Goal: Task Accomplishment & Management: Manage account settings

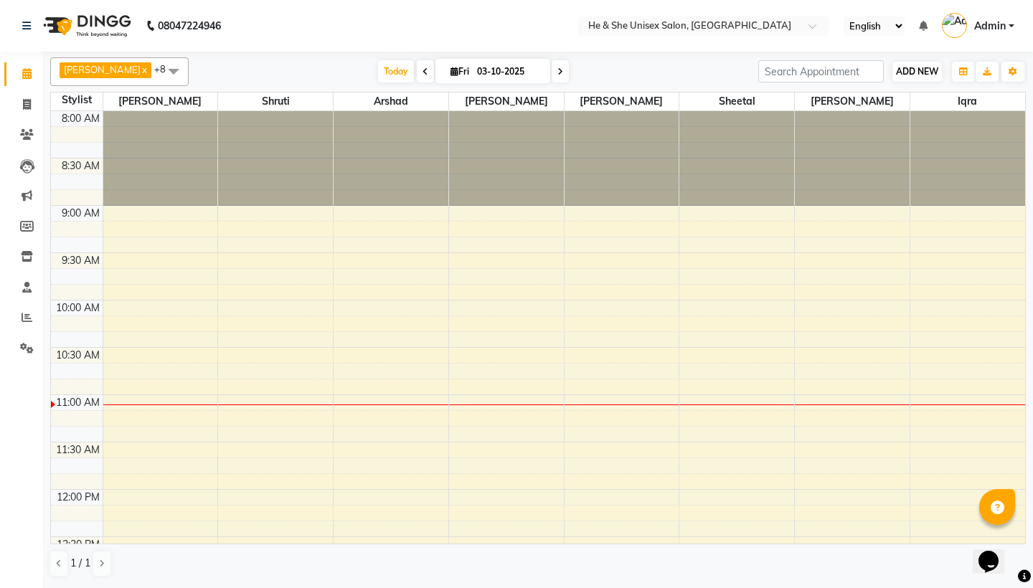
click at [908, 75] on span "ADD NEW" at bounding box center [917, 71] width 42 height 11
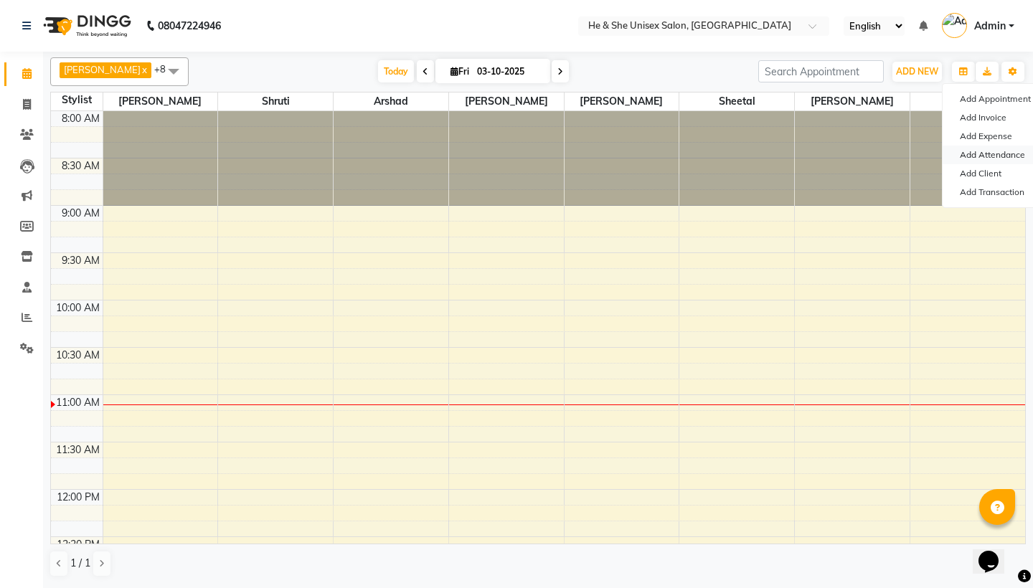
click at [970, 157] on link "Add Attendance" at bounding box center [998, 155] width 113 height 19
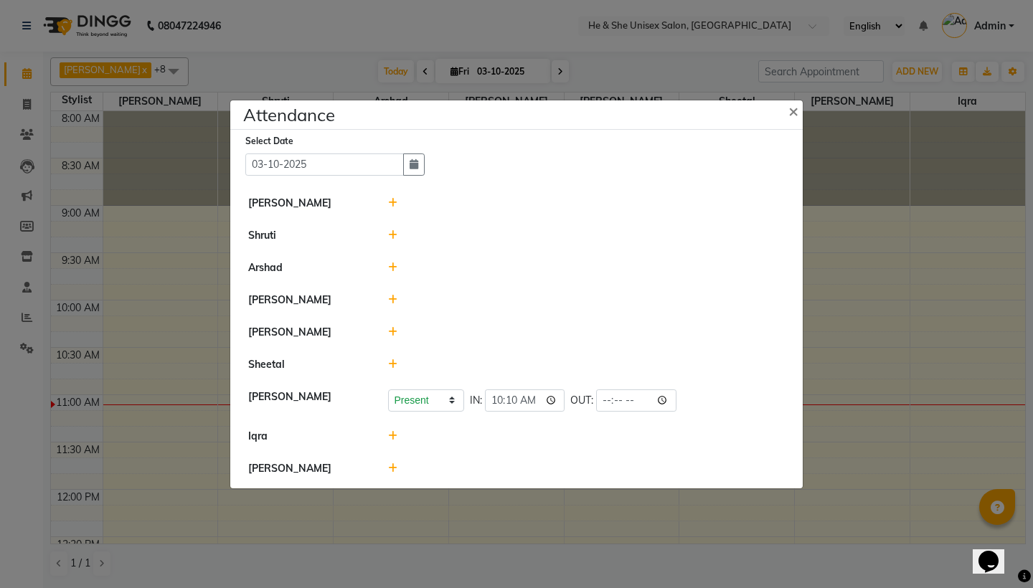
click at [395, 298] on icon at bounding box center [392, 300] width 9 height 10
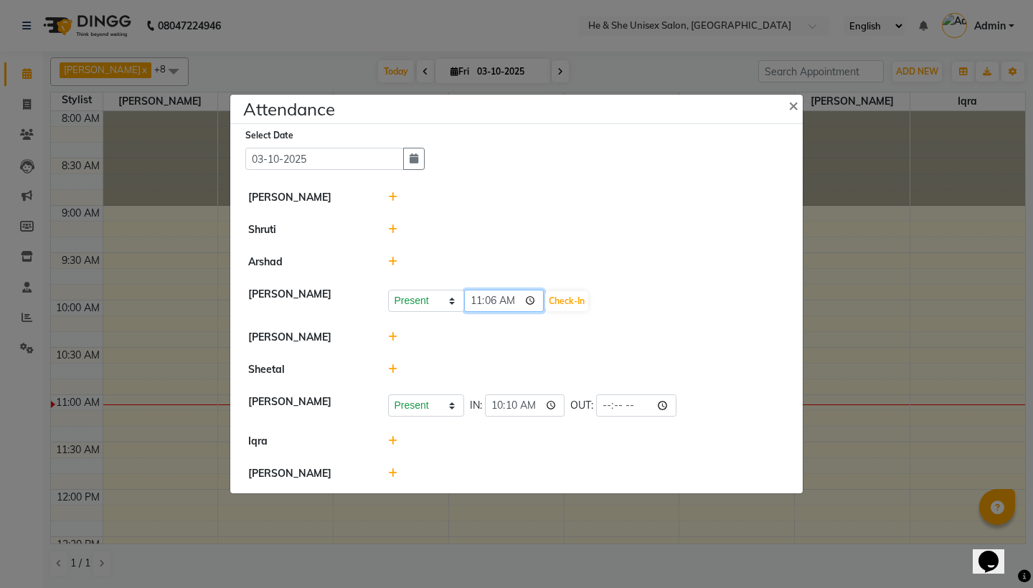
click at [509, 302] on input "11:06" at bounding box center [504, 301] width 80 height 22
click at [492, 303] on input "11:06" at bounding box center [504, 301] width 80 height 22
type input "11:05"
click at [513, 302] on input "11:05" at bounding box center [504, 301] width 80 height 22
click at [548, 302] on button "Check-In" at bounding box center [566, 301] width 43 height 20
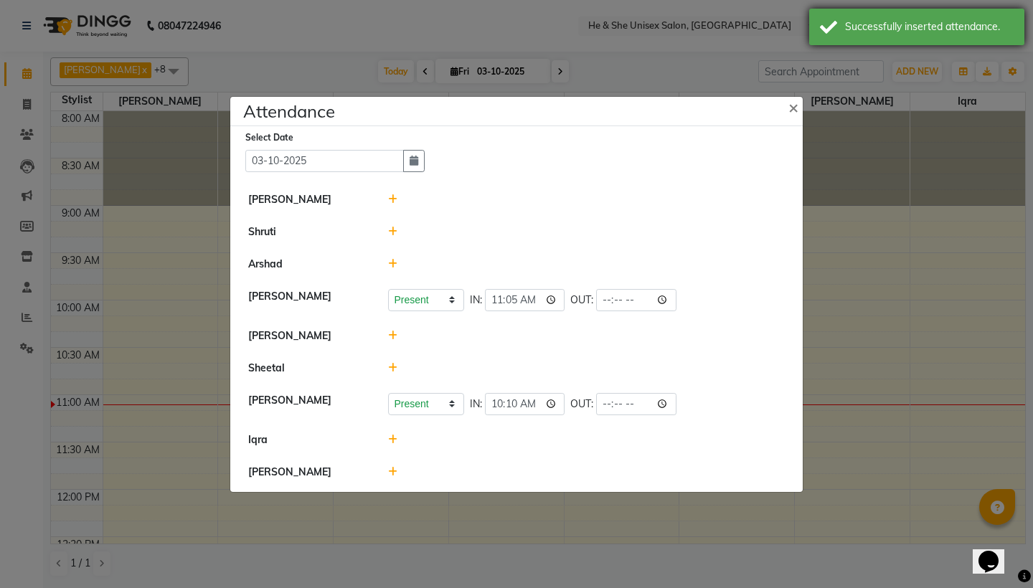
click at [863, 38] on div "Successfully inserted attendance." at bounding box center [916, 27] width 215 height 37
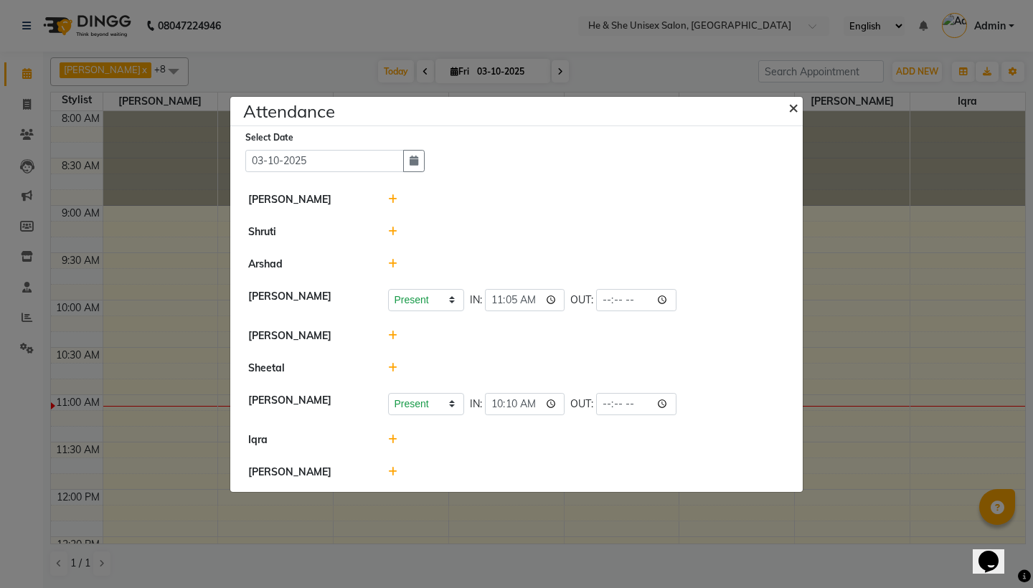
click at [795, 105] on span "×" at bounding box center [793, 107] width 10 height 22
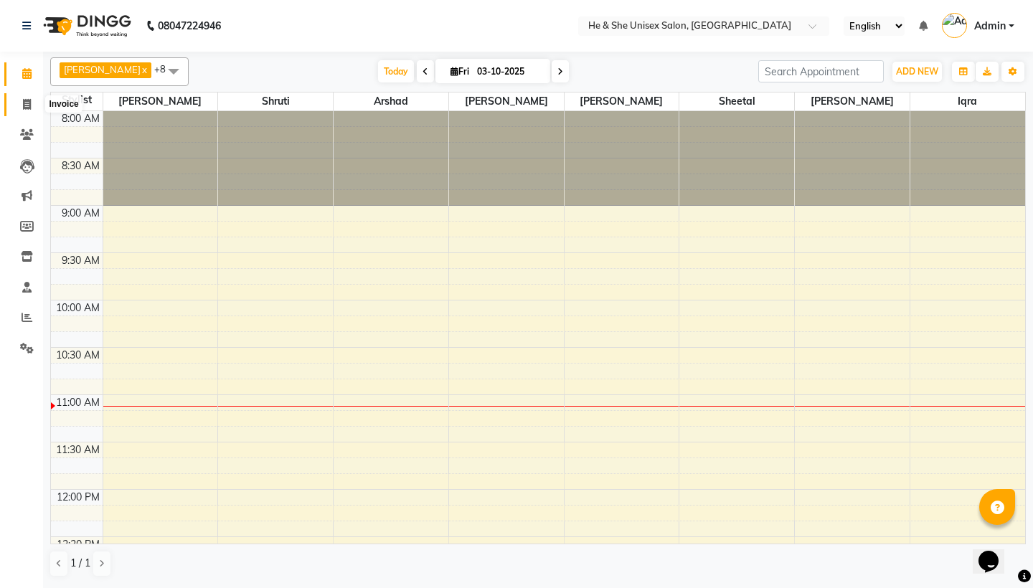
click at [27, 107] on icon at bounding box center [27, 104] width 8 height 11
select select "4745"
select select "service"
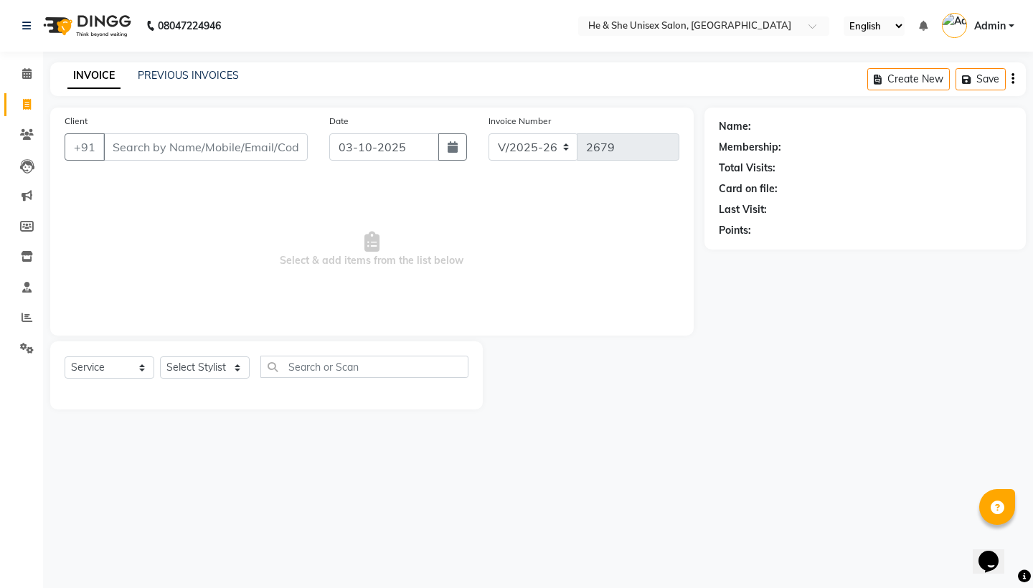
click at [140, 148] on input "Client" at bounding box center [205, 146] width 204 height 27
click at [197, 145] on input "Client" at bounding box center [205, 146] width 204 height 27
select select "28385"
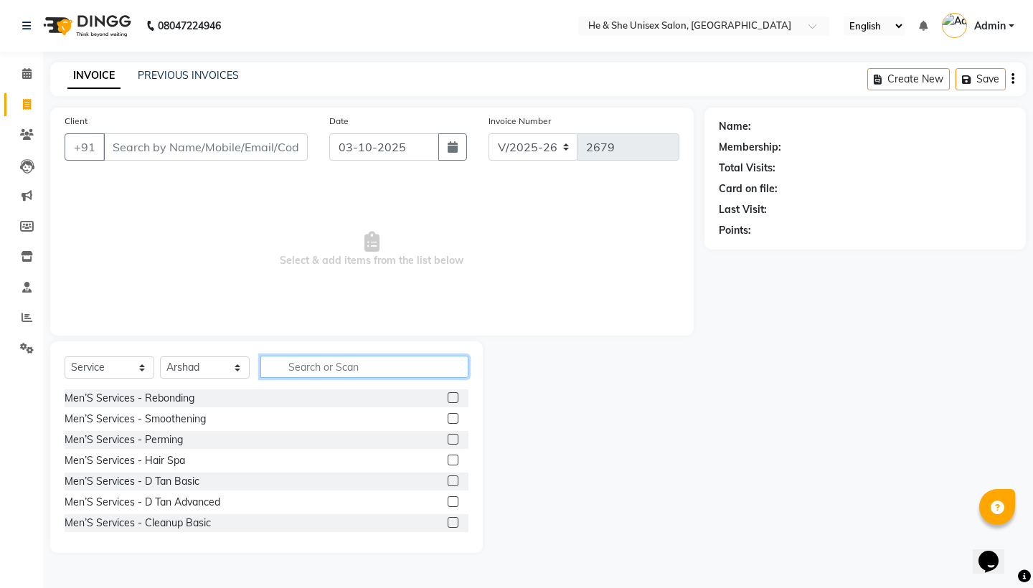
click at [311, 367] on input "text" at bounding box center [364, 367] width 208 height 22
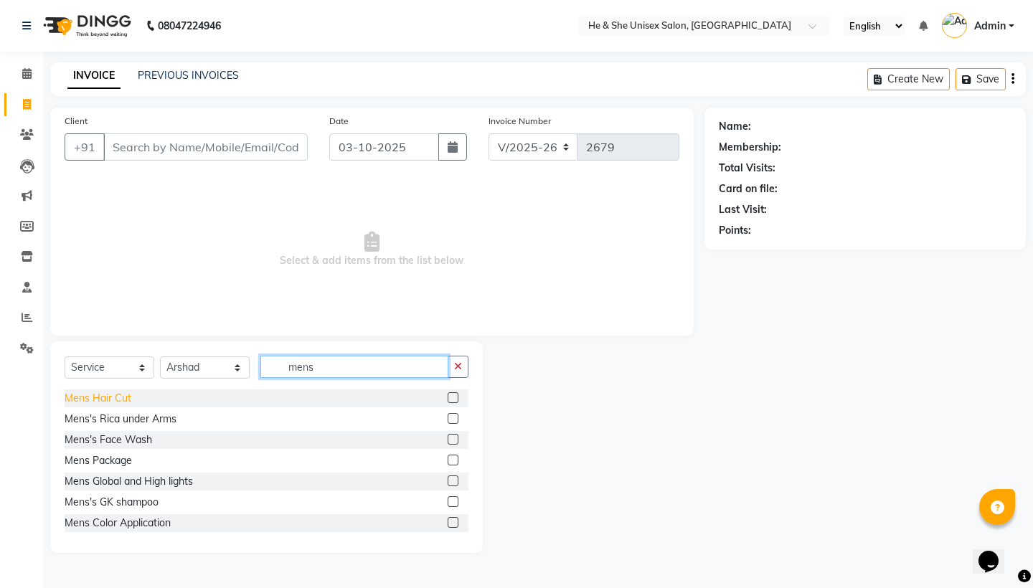
type input "mens"
click at [126, 395] on div "Mens Hair Cut" at bounding box center [98, 398] width 67 height 15
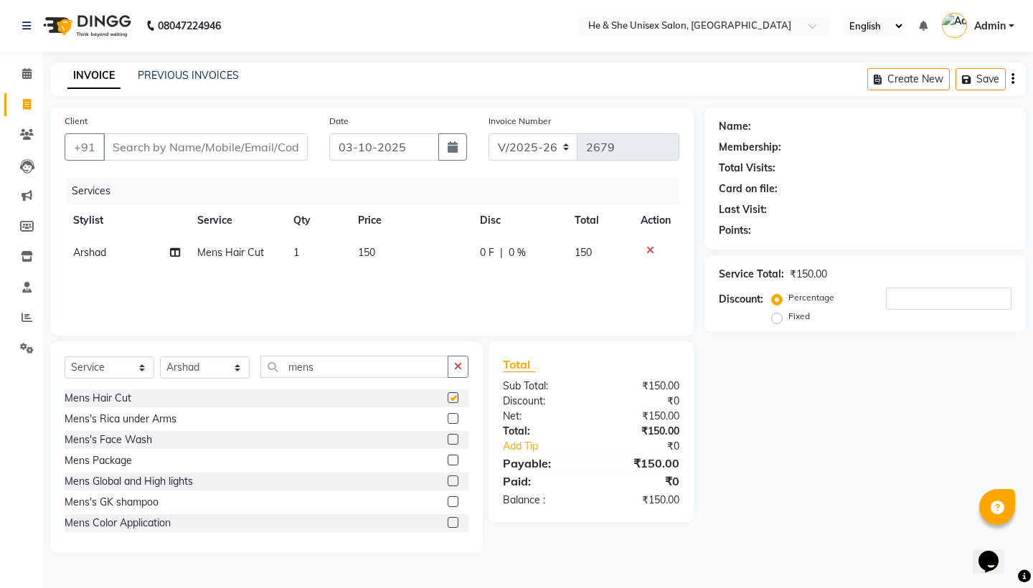
checkbox input "false"
click at [344, 372] on input "mens" at bounding box center [354, 367] width 188 height 22
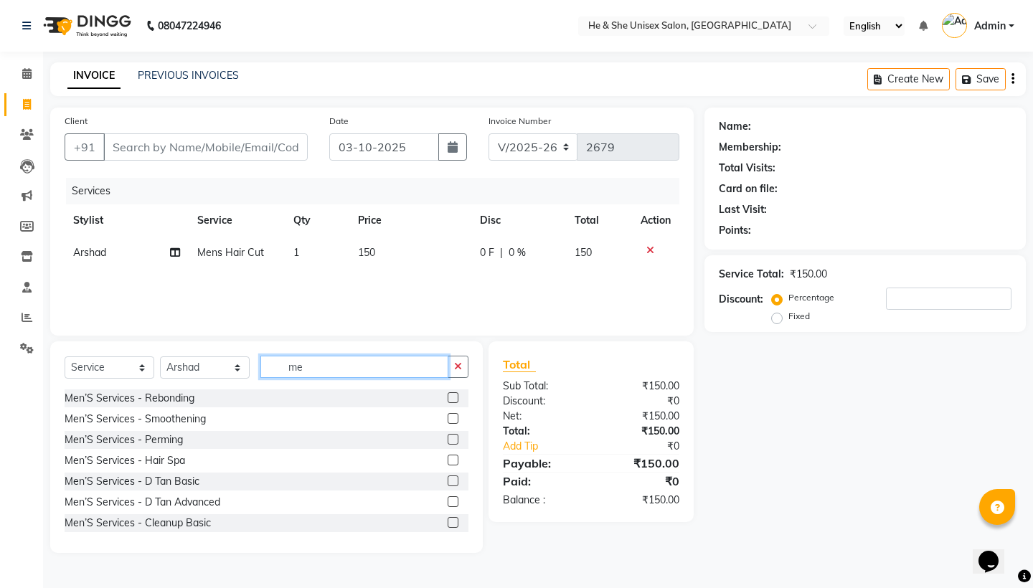
type input "m"
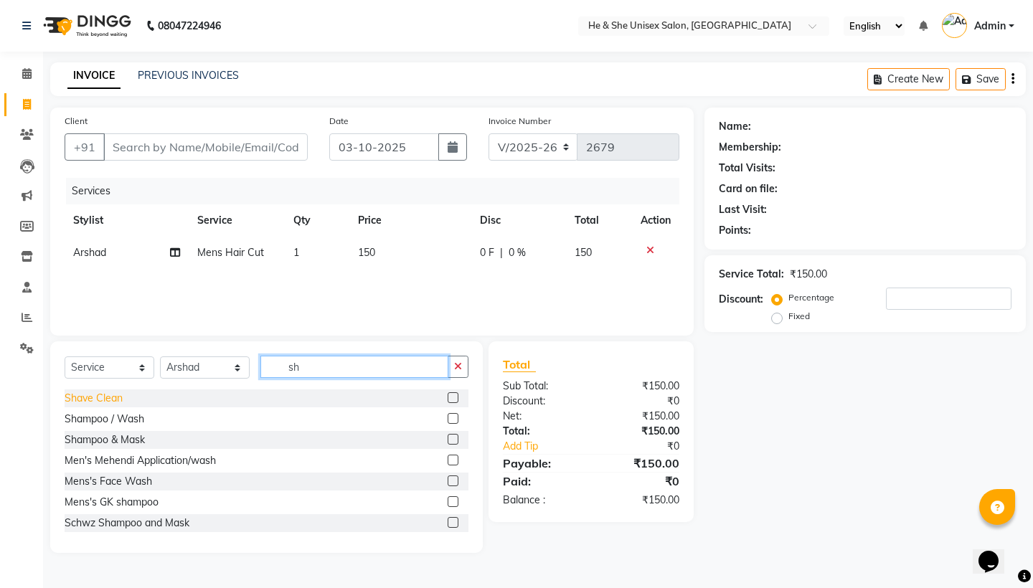
type input "sh"
click at [100, 395] on div "Shave Clean" at bounding box center [94, 398] width 58 height 15
checkbox input "false"
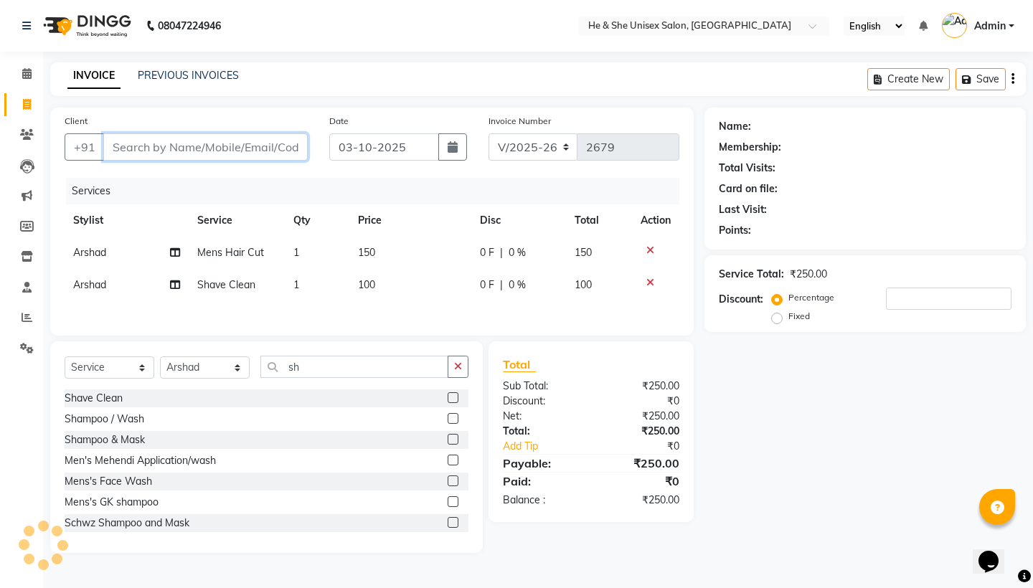
click at [158, 148] on input "Client" at bounding box center [205, 146] width 204 height 27
click at [216, 145] on input "Client" at bounding box center [205, 146] width 204 height 27
type input "9"
type input "0"
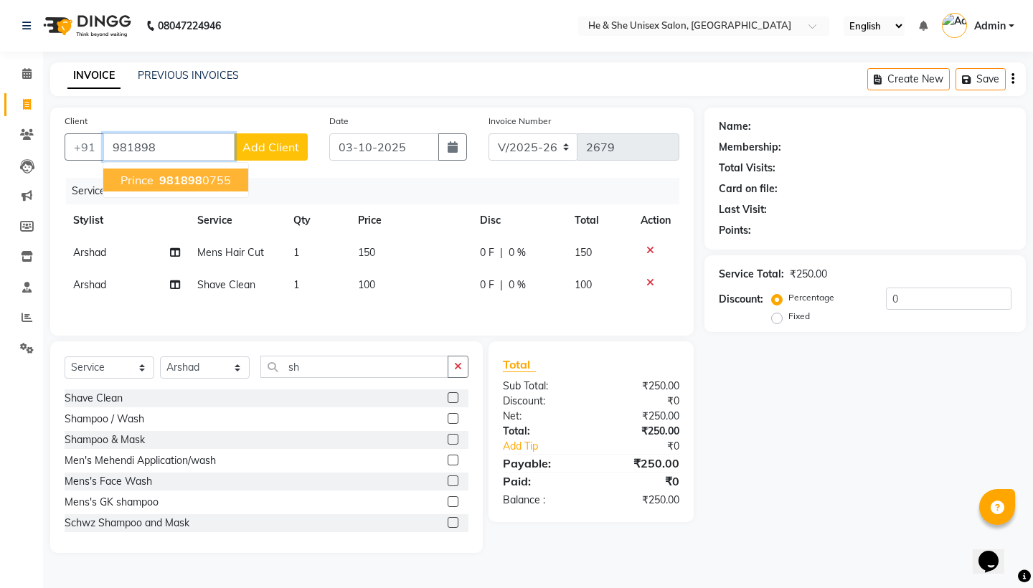
click at [219, 184] on ngb-highlight "981898 0755" at bounding box center [193, 180] width 75 height 14
type input "9818980755"
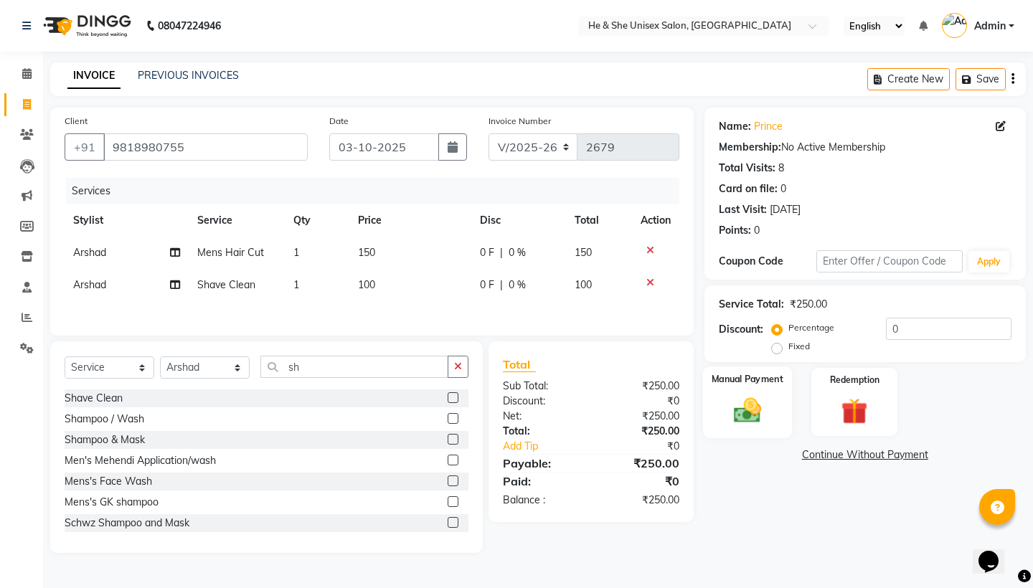
click at [754, 405] on img at bounding box center [746, 411] width 44 height 32
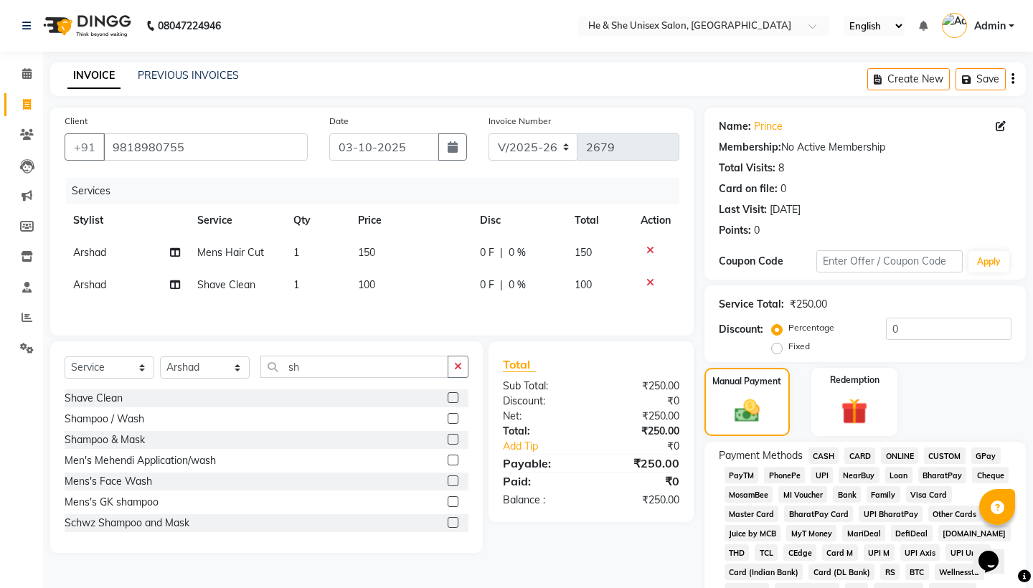
click at [829, 481] on span "UPI" at bounding box center [822, 475] width 22 height 16
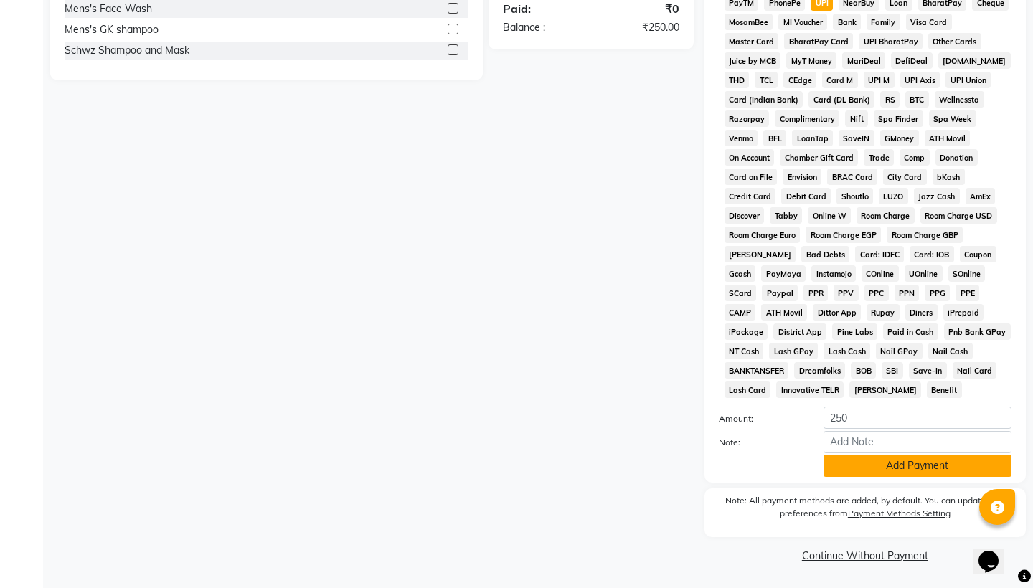
click at [880, 464] on button "Add Payment" at bounding box center [917, 466] width 188 height 22
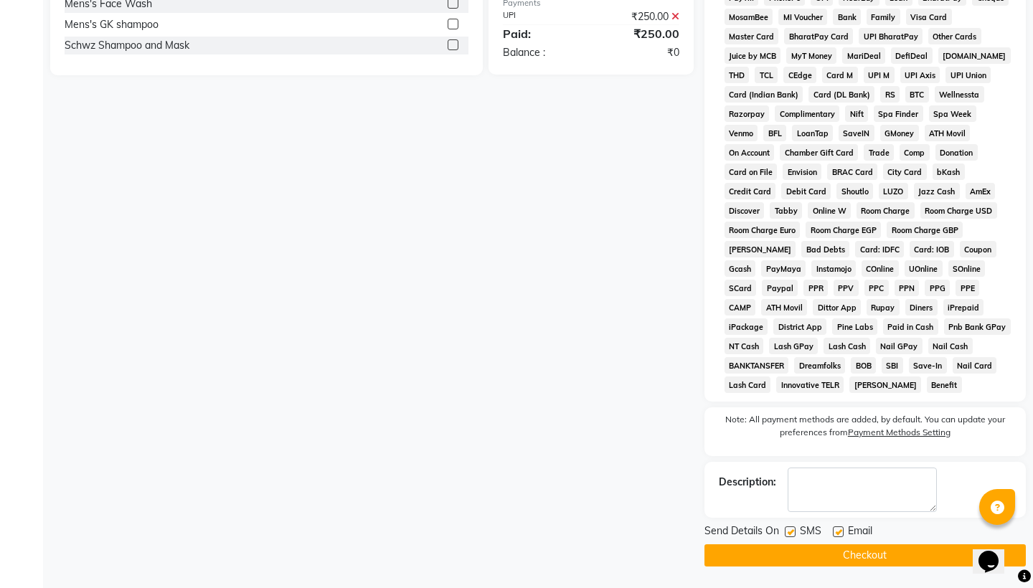
scroll to position [486, 0]
click at [853, 559] on button "Checkout" at bounding box center [864, 555] width 321 height 22
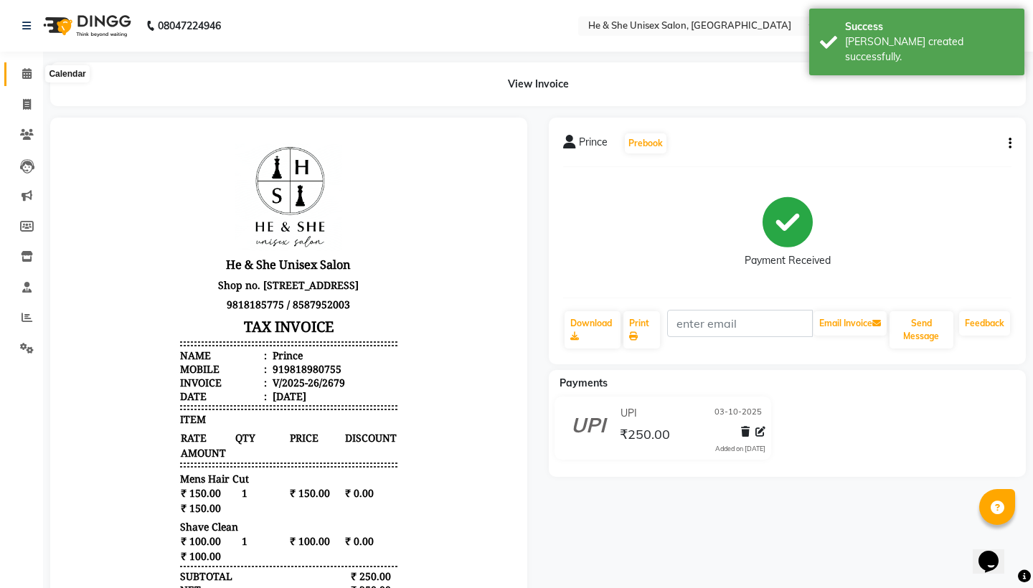
click at [26, 75] on icon at bounding box center [26, 73] width 9 height 11
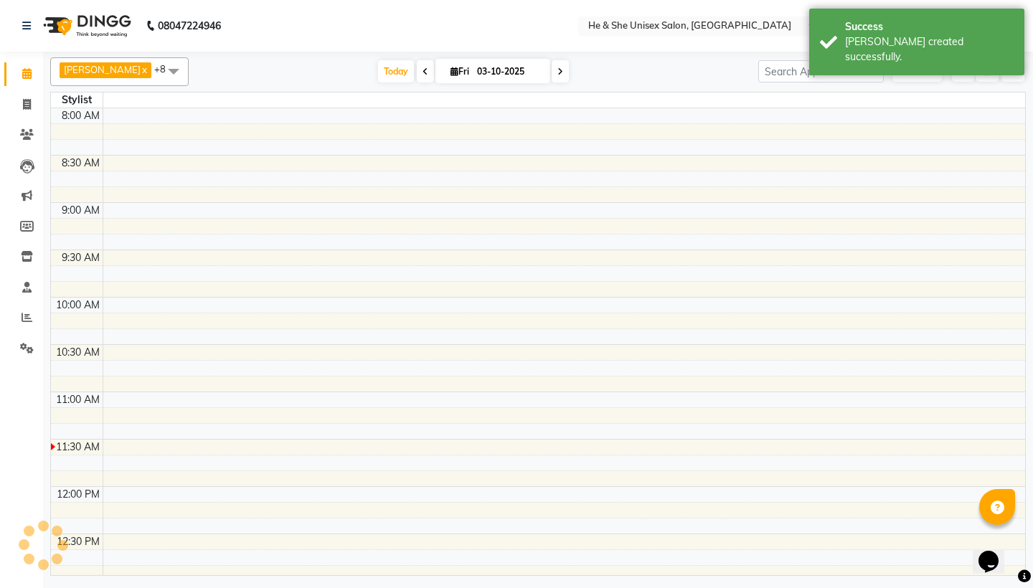
scroll to position [285, 0]
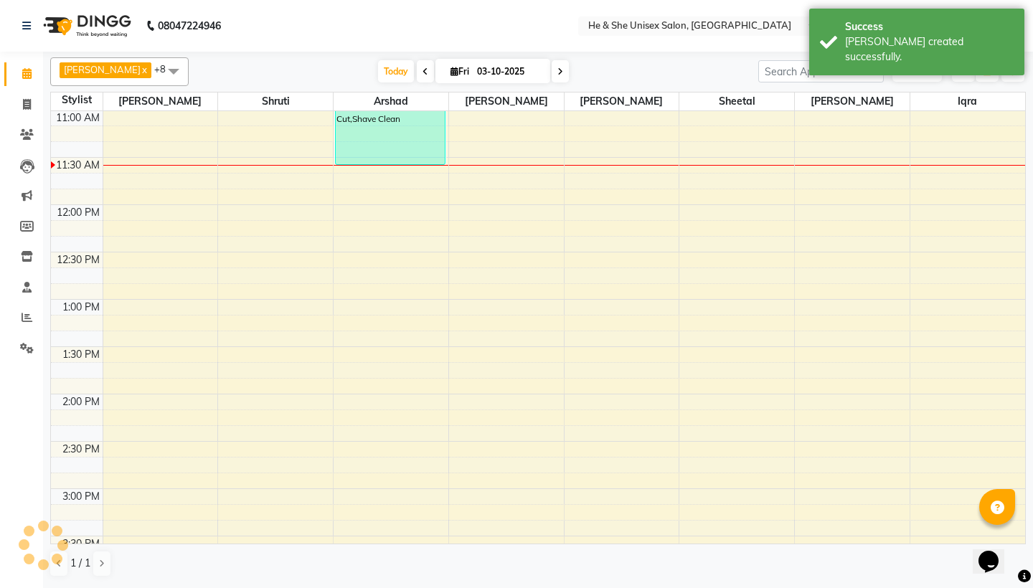
click at [923, 65] on button "ADD NEW Toggle Dropdown" at bounding box center [916, 72] width 49 height 20
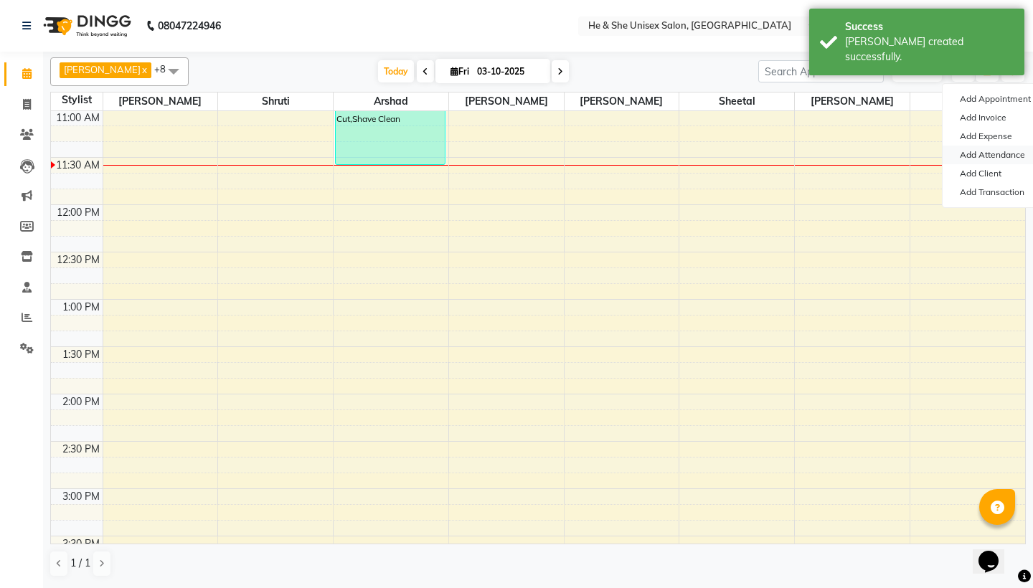
click at [993, 157] on link "Add Attendance" at bounding box center [998, 155] width 113 height 19
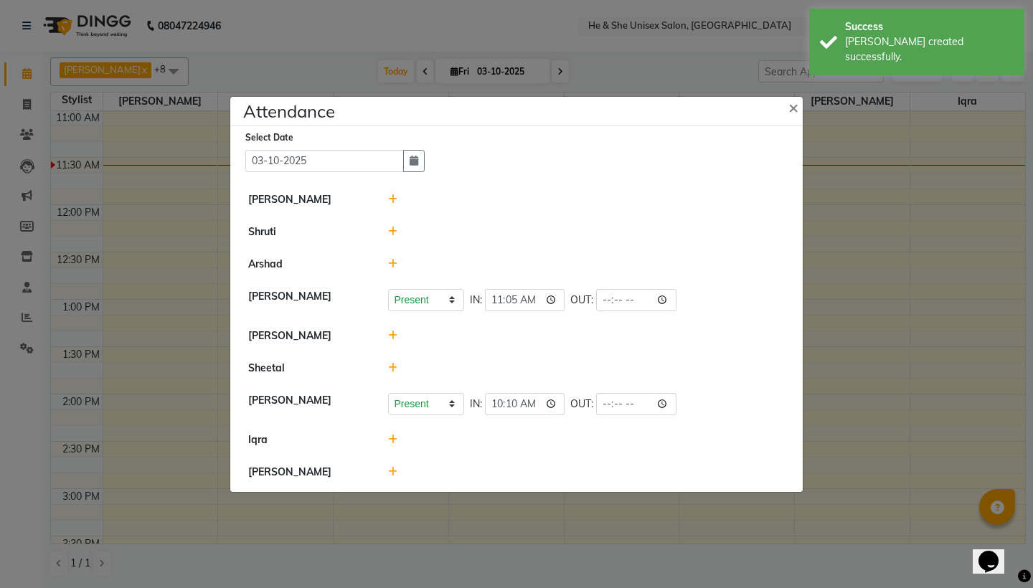
click at [388, 265] on icon at bounding box center [392, 264] width 9 height 10
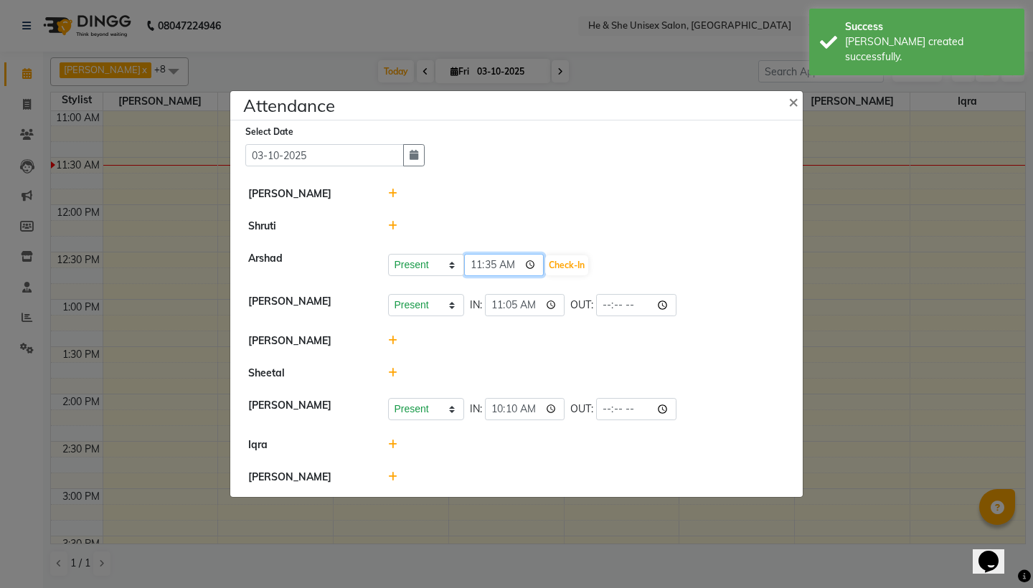
click at [476, 263] on input "11:35" at bounding box center [504, 265] width 80 height 22
type input "10:35"
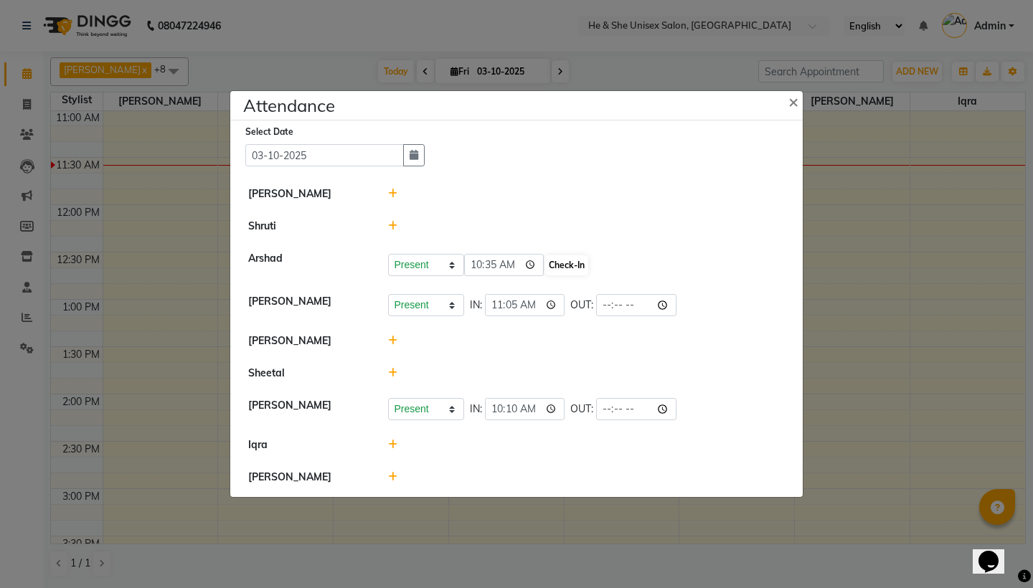
click at [549, 260] on button "Check-In" at bounding box center [566, 265] width 43 height 20
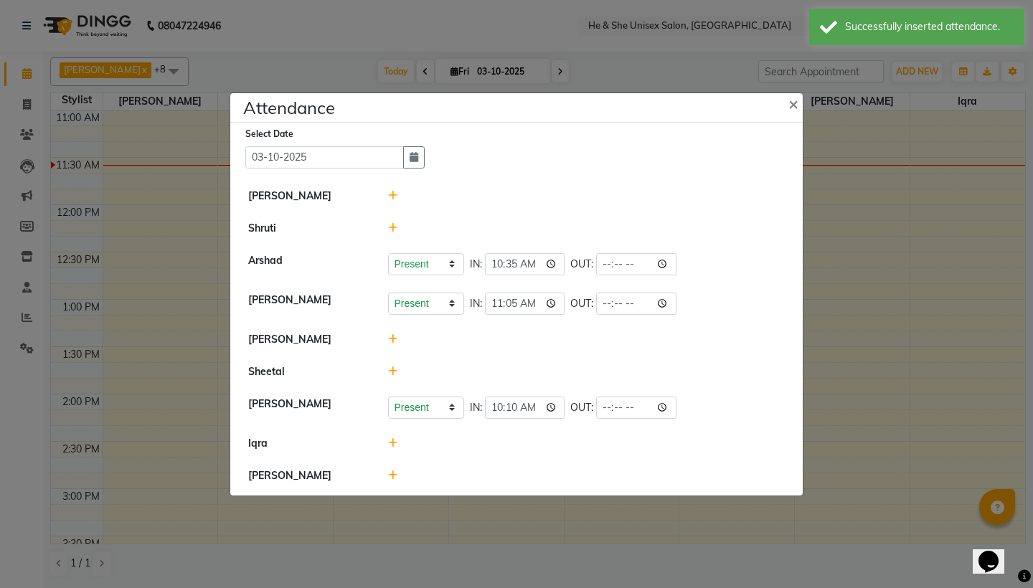
click at [392, 438] on icon at bounding box center [392, 443] width 9 height 10
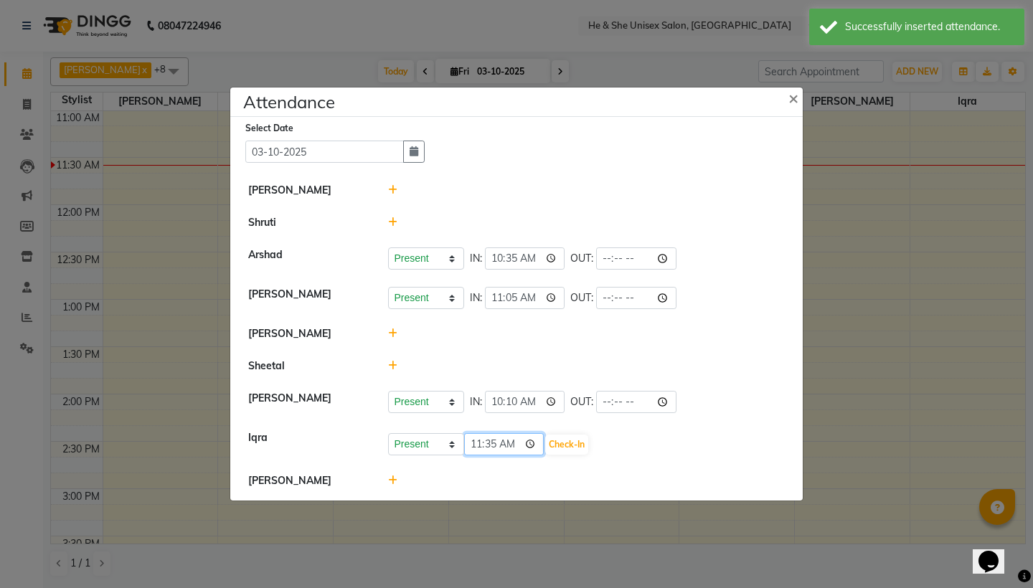
click at [481, 445] on input "11:35" at bounding box center [504, 444] width 80 height 22
click at [496, 445] on input "10:35" at bounding box center [504, 444] width 80 height 22
type input "10:45"
click at [549, 441] on button "Check-In" at bounding box center [566, 445] width 43 height 20
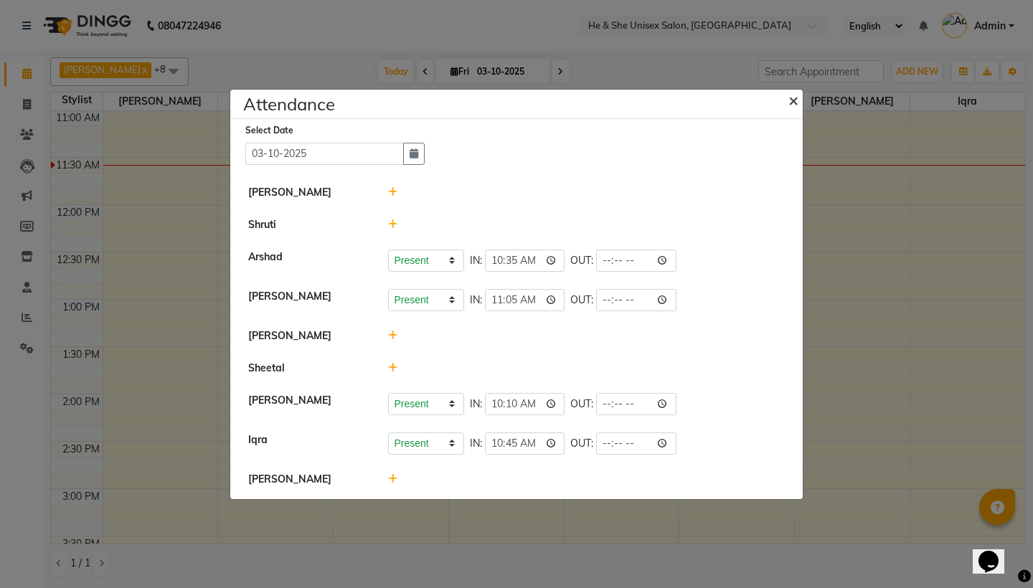
click at [794, 99] on span "×" at bounding box center [793, 100] width 10 height 22
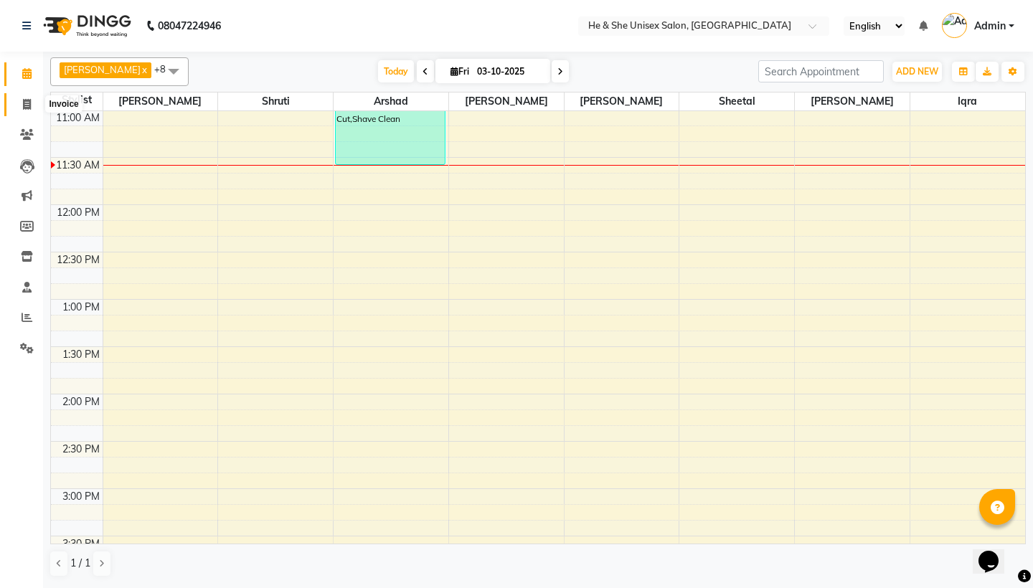
click at [33, 106] on span at bounding box center [26, 105] width 25 height 16
select select "service"
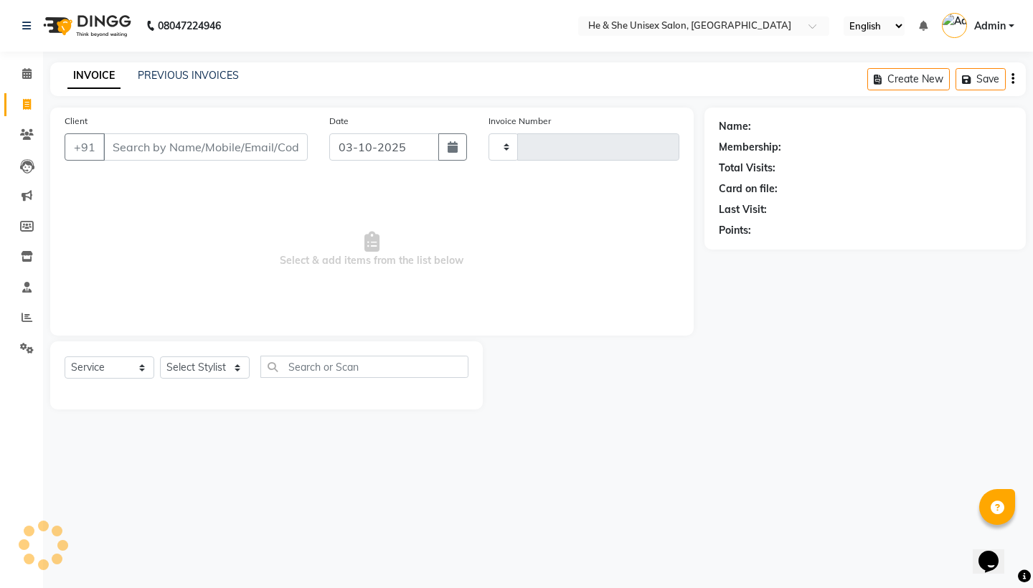
type input "2680"
select select "4745"
click at [199, 153] on input "Client" at bounding box center [205, 146] width 204 height 27
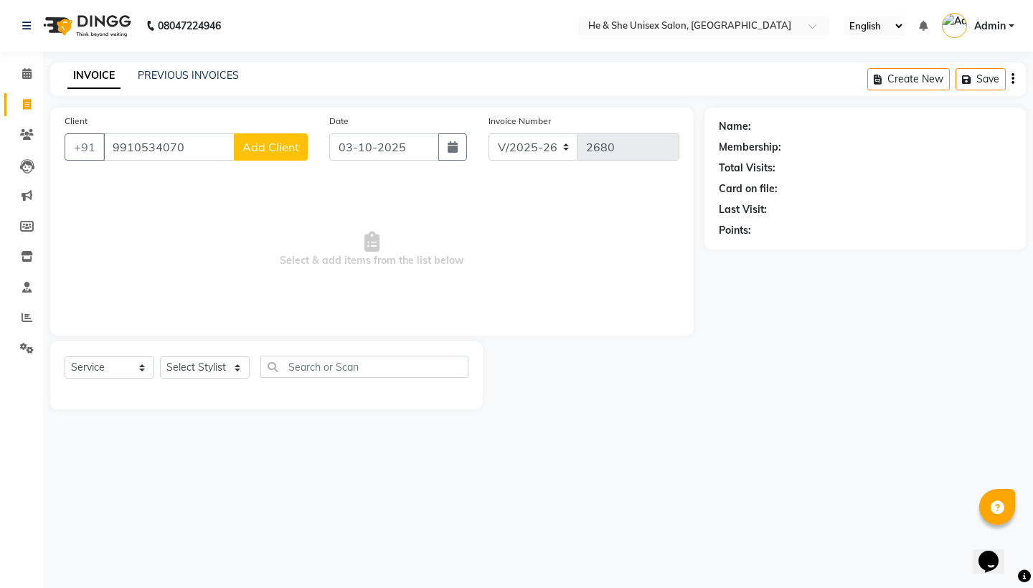
type input "9910534070"
click at [262, 152] on span "Add Client" at bounding box center [270, 147] width 57 height 14
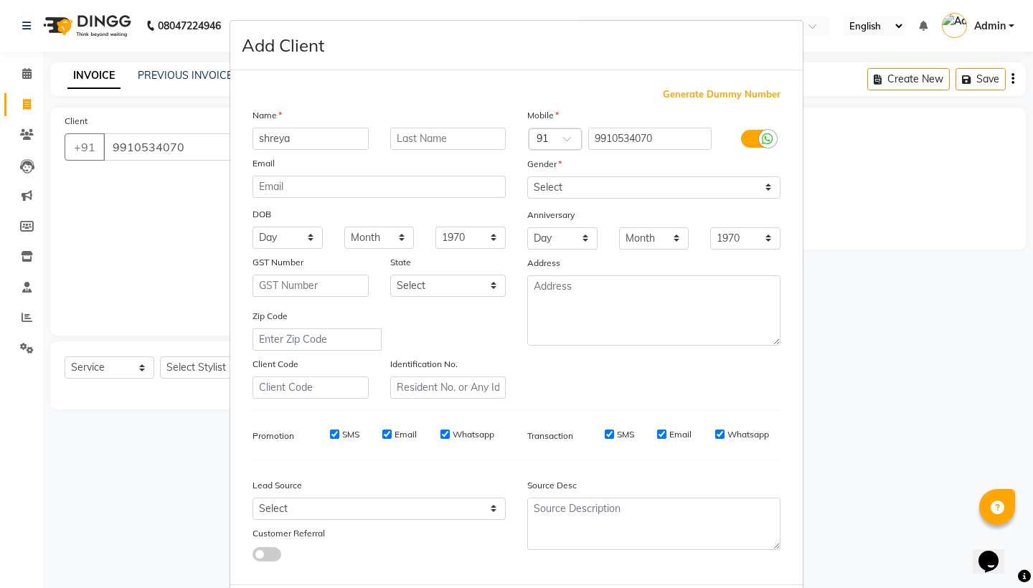
type input "shreya"
select select "[DEMOGRAPHIC_DATA]"
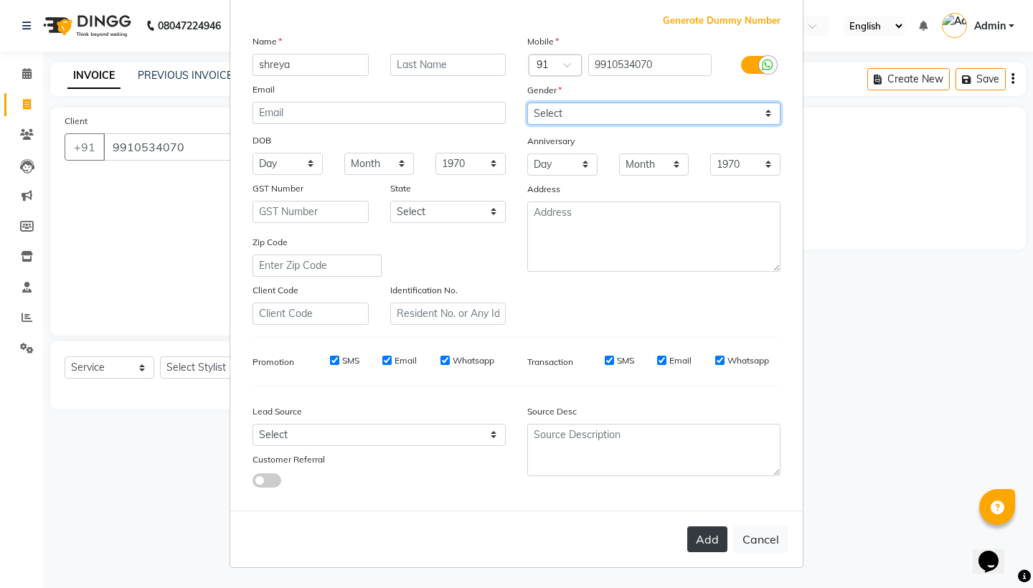
scroll to position [73, 0]
click at [709, 542] on button "Add" at bounding box center [707, 540] width 40 height 26
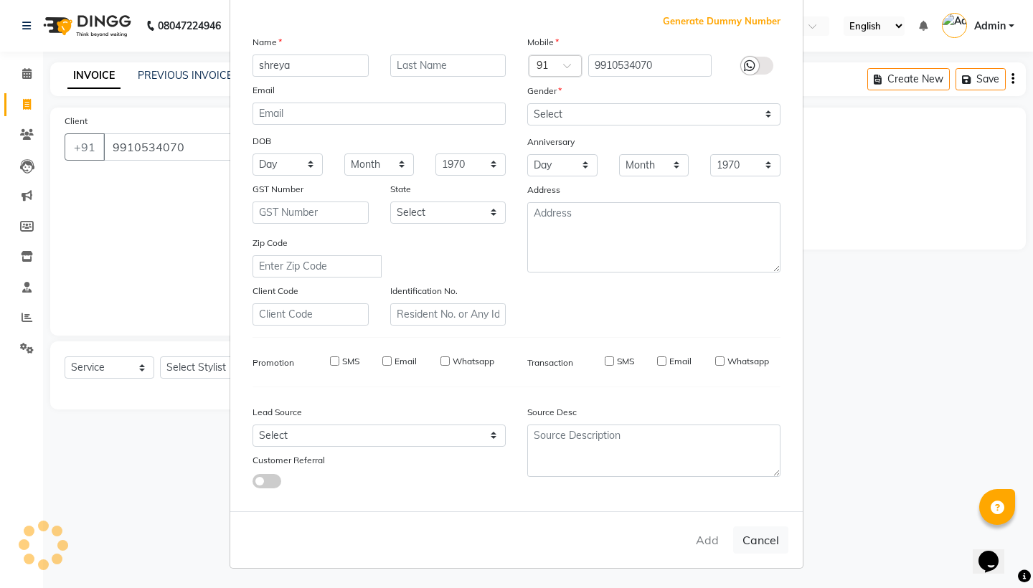
select select
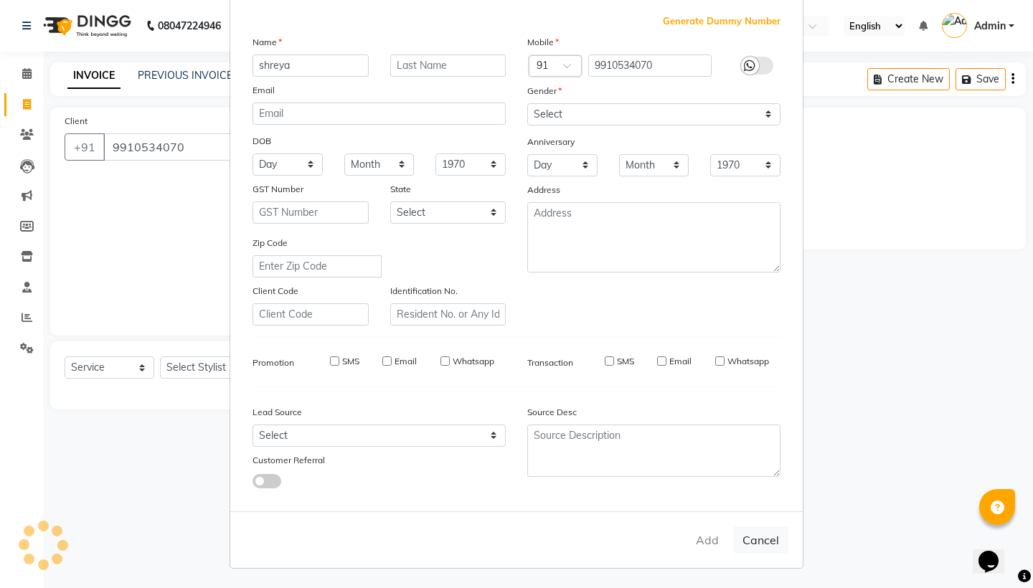
select select
checkbox input "false"
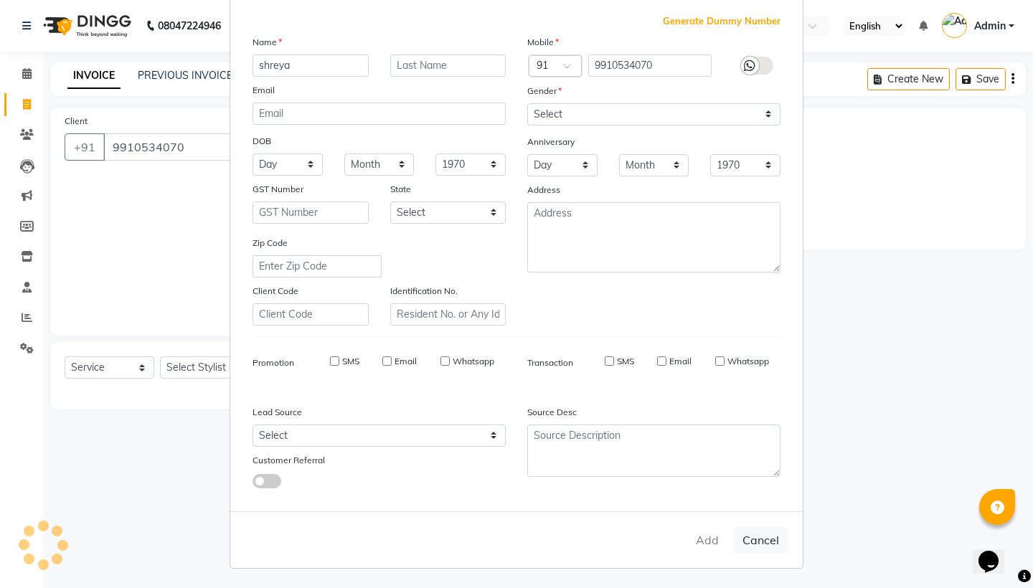
checkbox input "false"
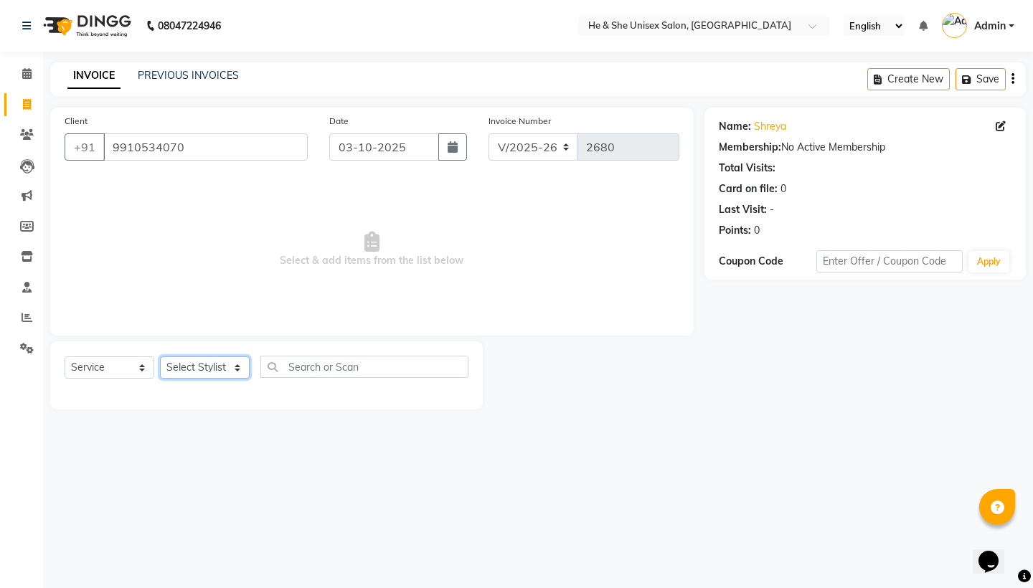
select select "73954"
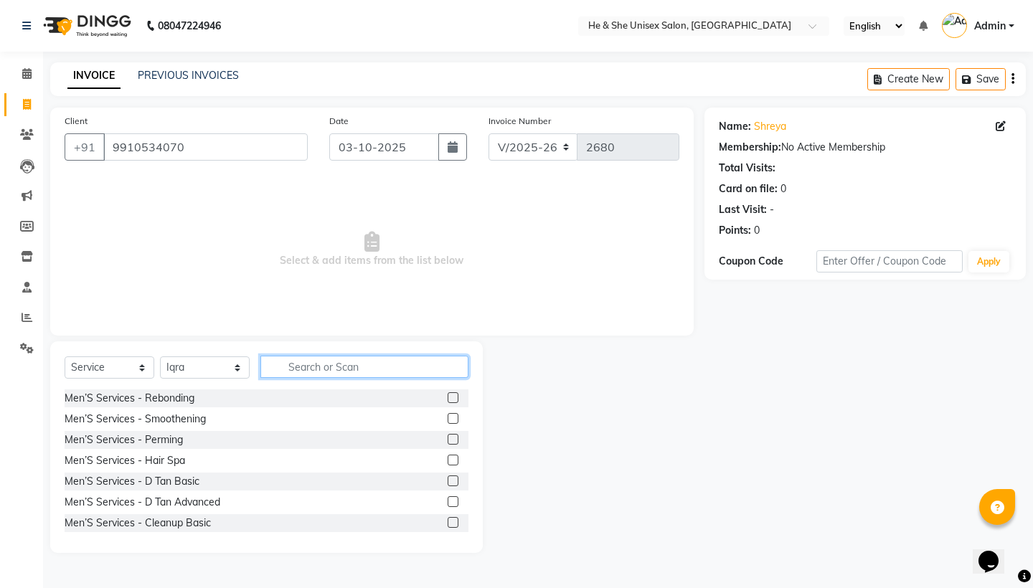
click at [344, 368] on input "text" at bounding box center [364, 367] width 208 height 22
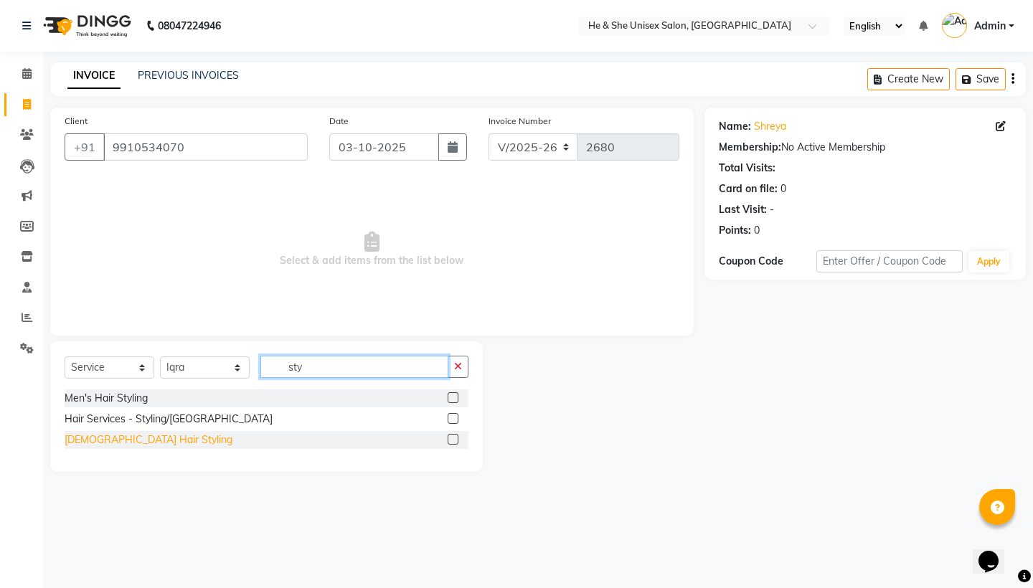
type input "sty"
click at [141, 443] on div "[DEMOGRAPHIC_DATA] Hair Styling" at bounding box center [149, 440] width 168 height 15
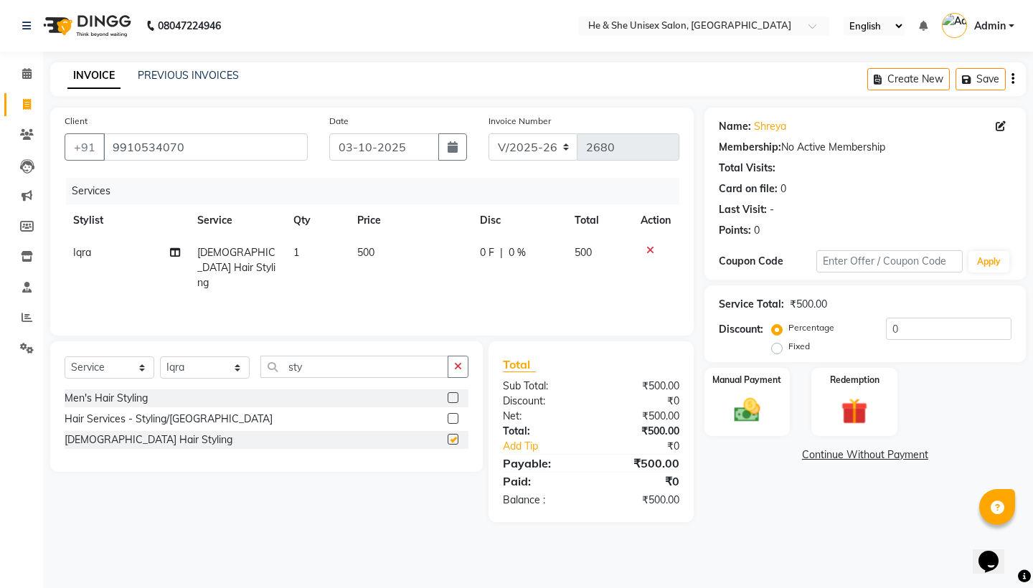
checkbox input "false"
click at [369, 260] on td "500" at bounding box center [410, 268] width 123 height 62
select select "73954"
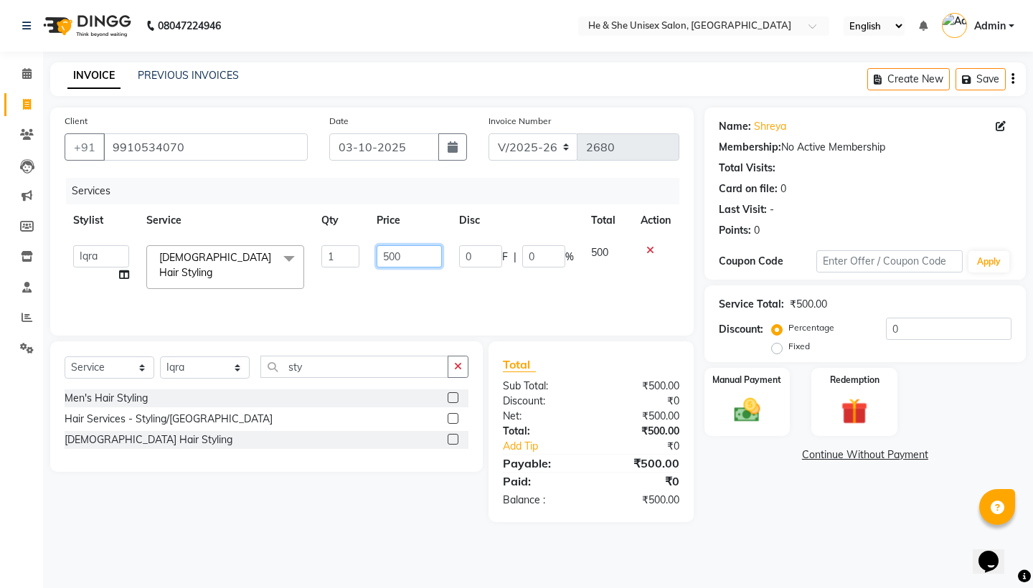
click at [389, 254] on input "500" at bounding box center [409, 256] width 65 height 22
type input "1000"
click at [760, 388] on div "Manual Payment" at bounding box center [746, 402] width 89 height 71
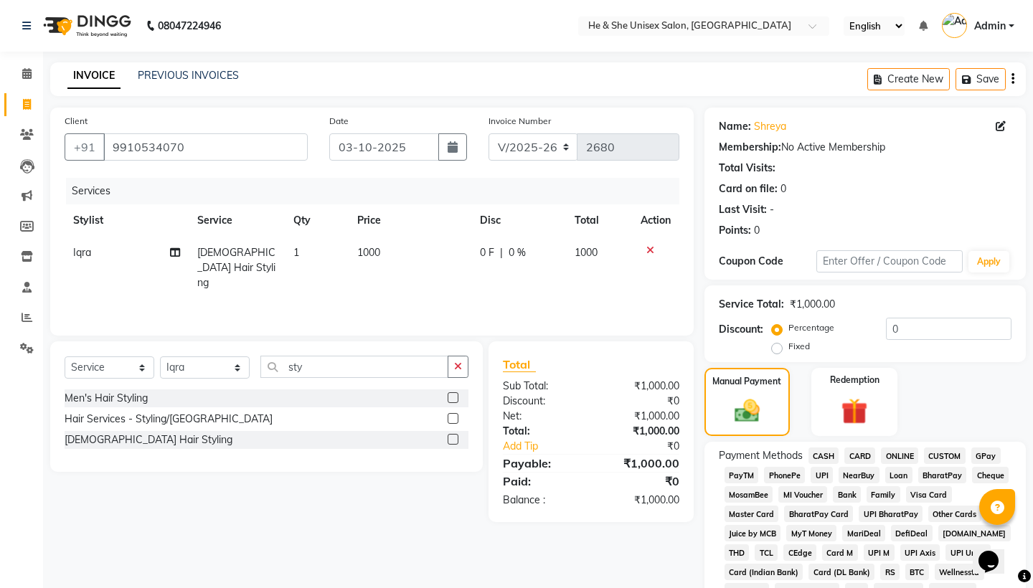
click at [826, 471] on span "UPI" at bounding box center [822, 475] width 22 height 16
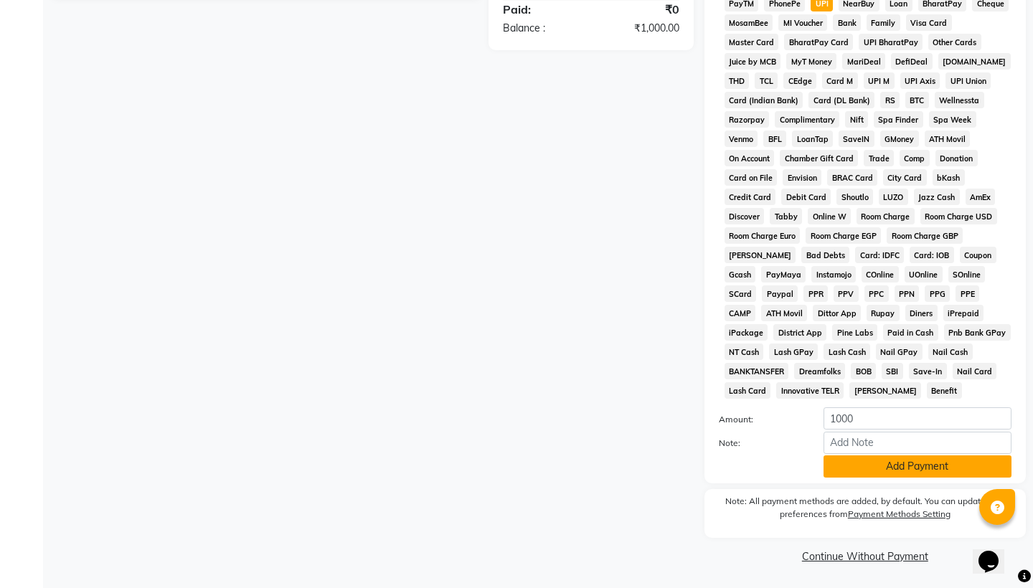
click at [920, 463] on button "Add Payment" at bounding box center [917, 466] width 188 height 22
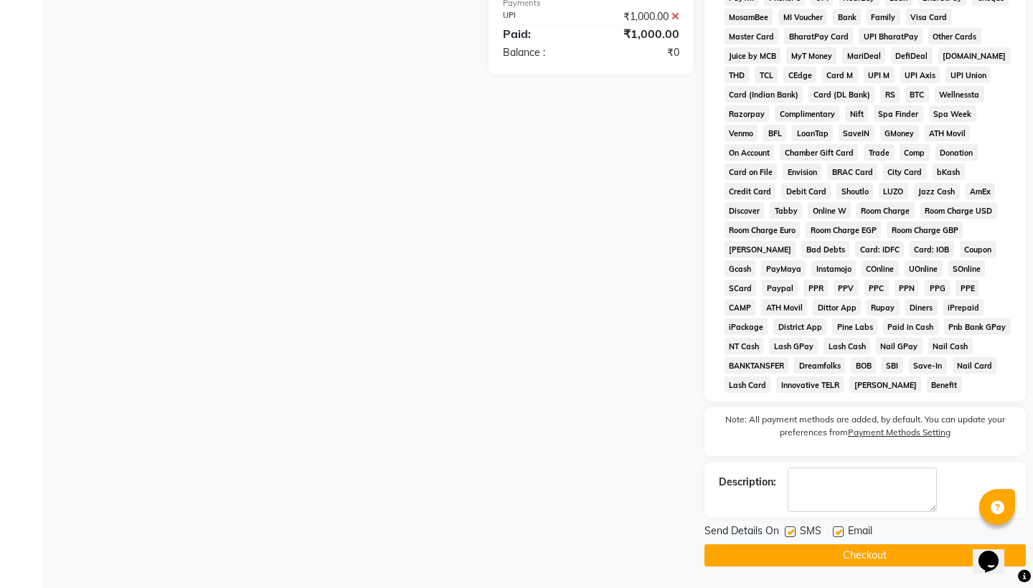
scroll to position [478, 0]
click at [912, 549] on button "Checkout" at bounding box center [864, 555] width 321 height 22
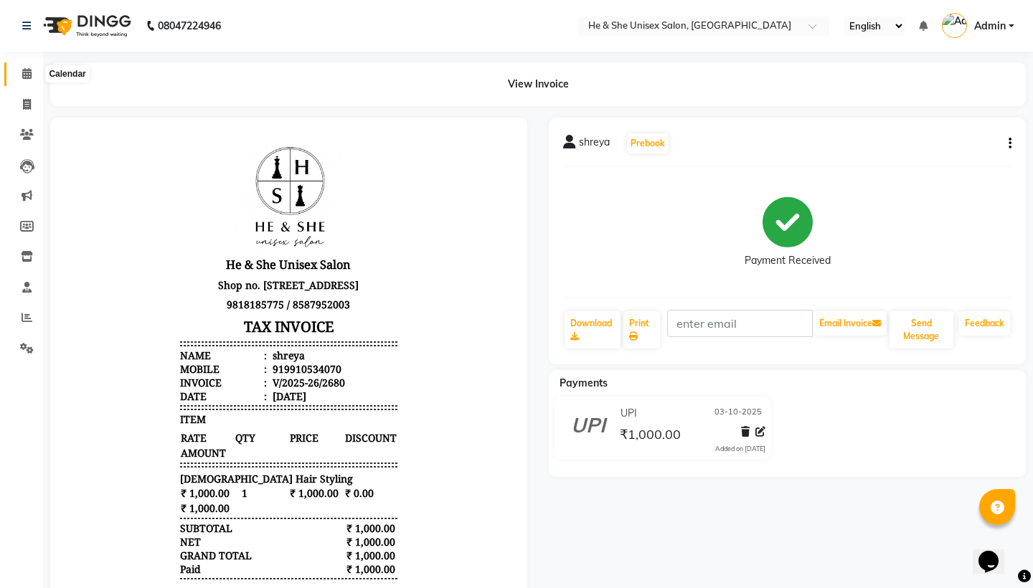
click at [26, 80] on span at bounding box center [26, 74] width 25 height 16
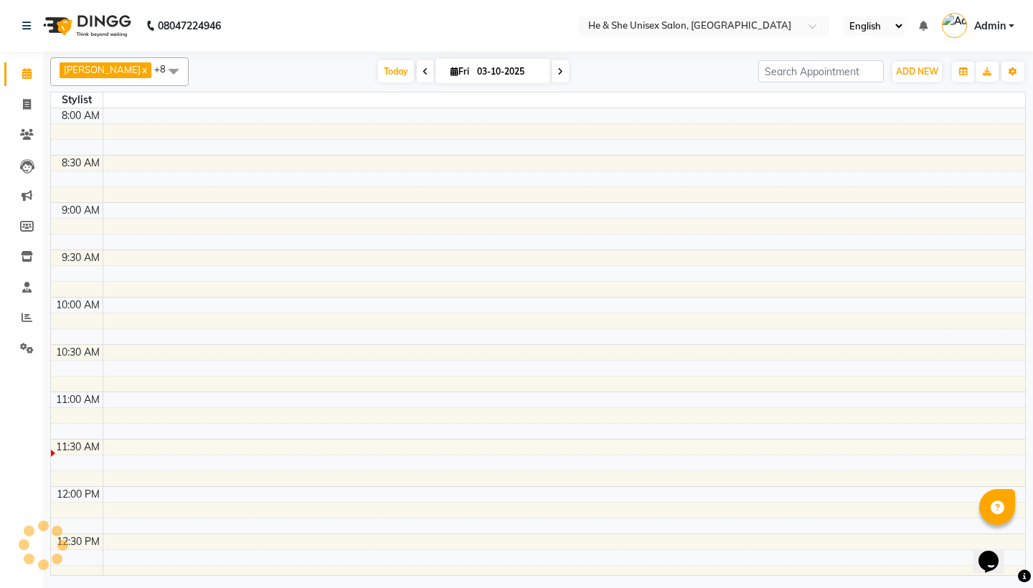
scroll to position [285, 0]
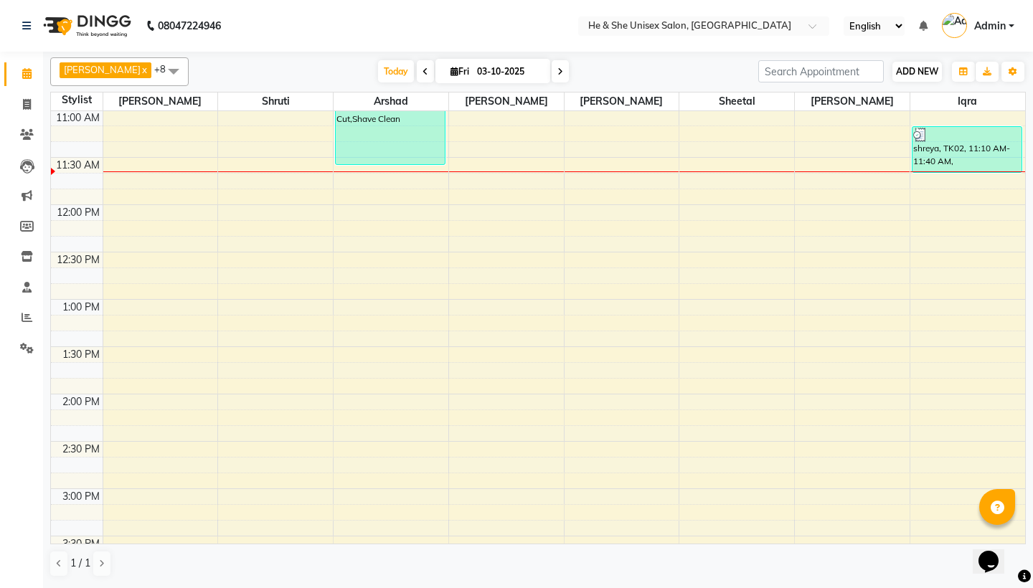
click at [906, 76] on span "ADD NEW" at bounding box center [917, 71] width 42 height 11
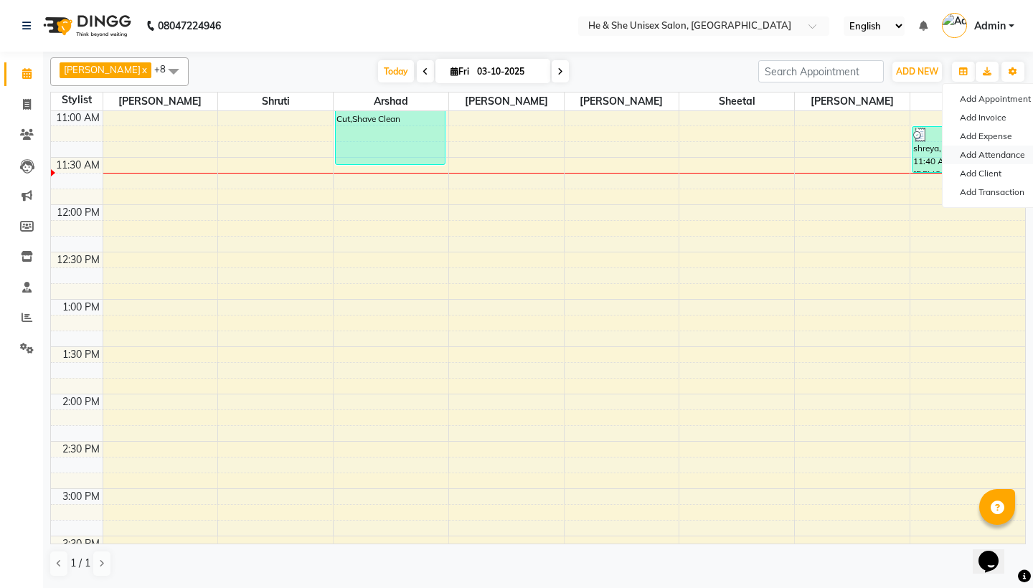
click at [978, 158] on link "Add Attendance" at bounding box center [998, 155] width 113 height 19
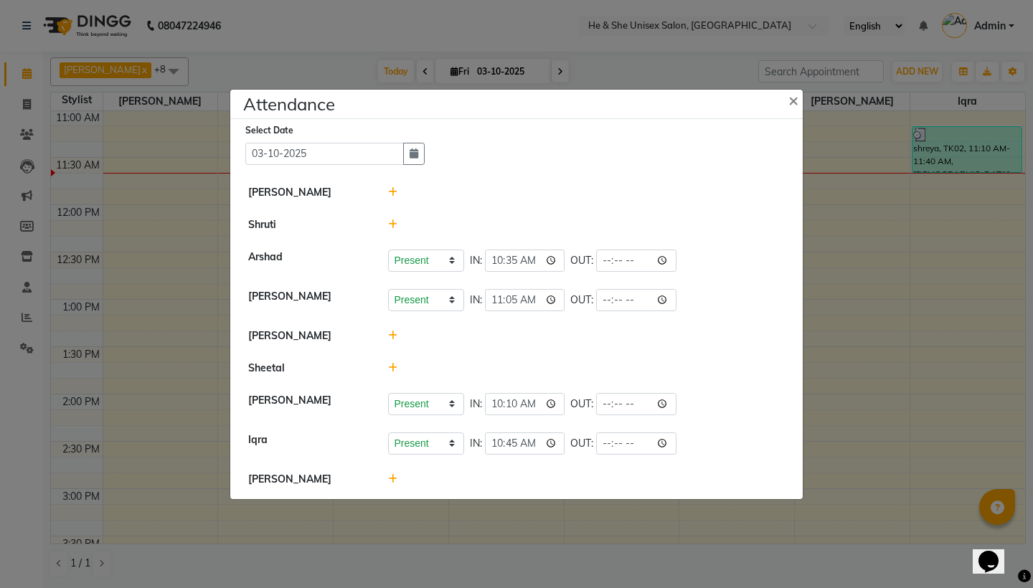
click at [394, 365] on icon at bounding box center [392, 368] width 9 height 10
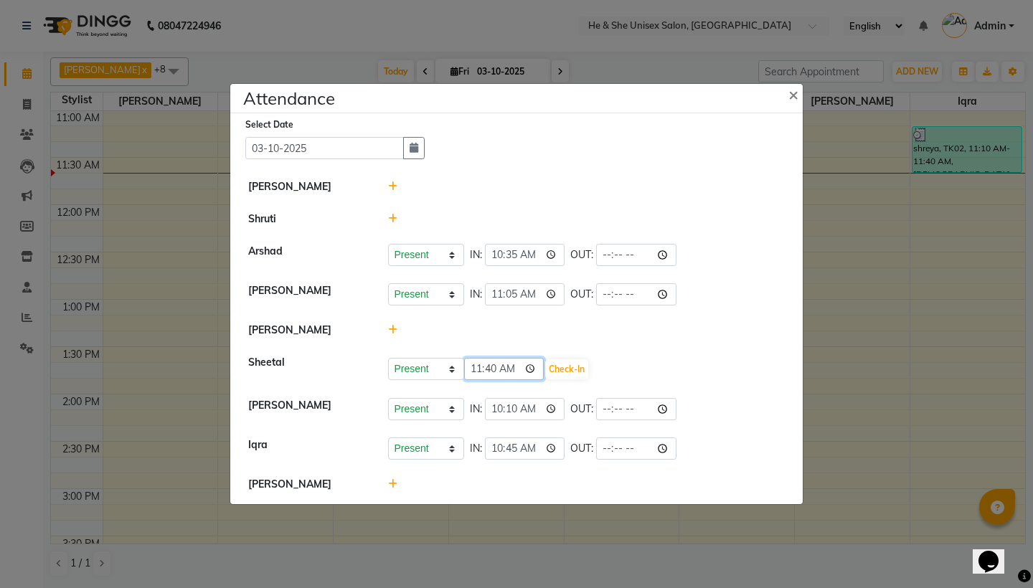
click at [473, 369] on input "11:40" at bounding box center [504, 369] width 80 height 22
click at [490, 367] on input "10:40" at bounding box center [504, 369] width 80 height 22
type input "10:25"
click at [545, 365] on button "Check-In" at bounding box center [566, 369] width 43 height 20
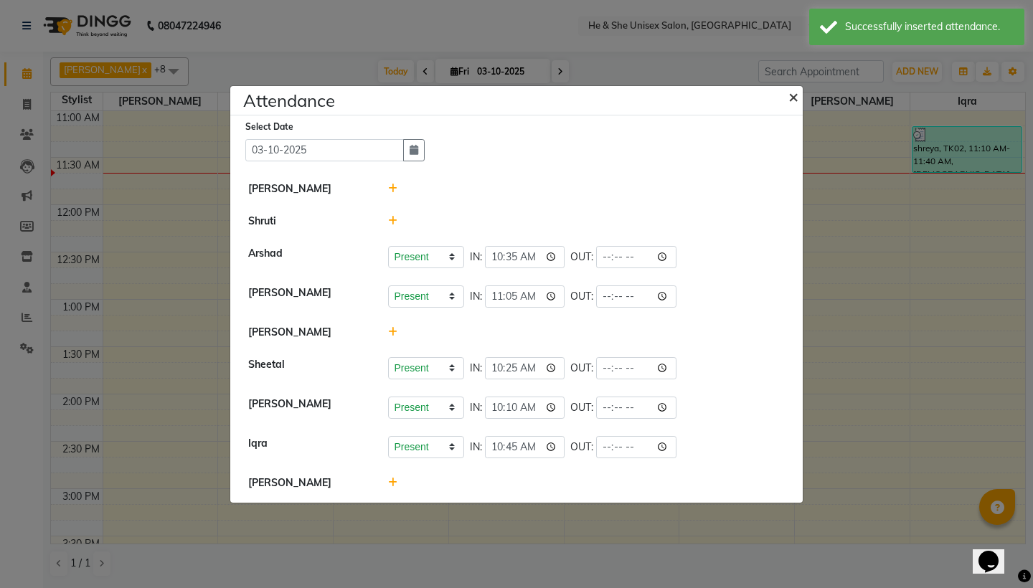
click at [795, 94] on span "×" at bounding box center [793, 96] width 10 height 22
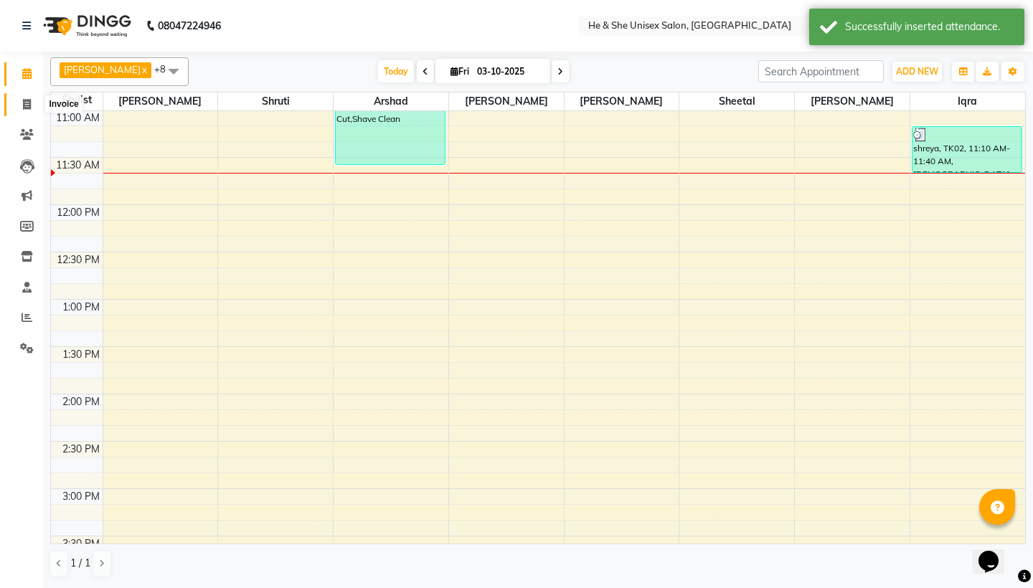
click at [26, 102] on icon at bounding box center [27, 104] width 8 height 11
select select "4745"
select select "service"
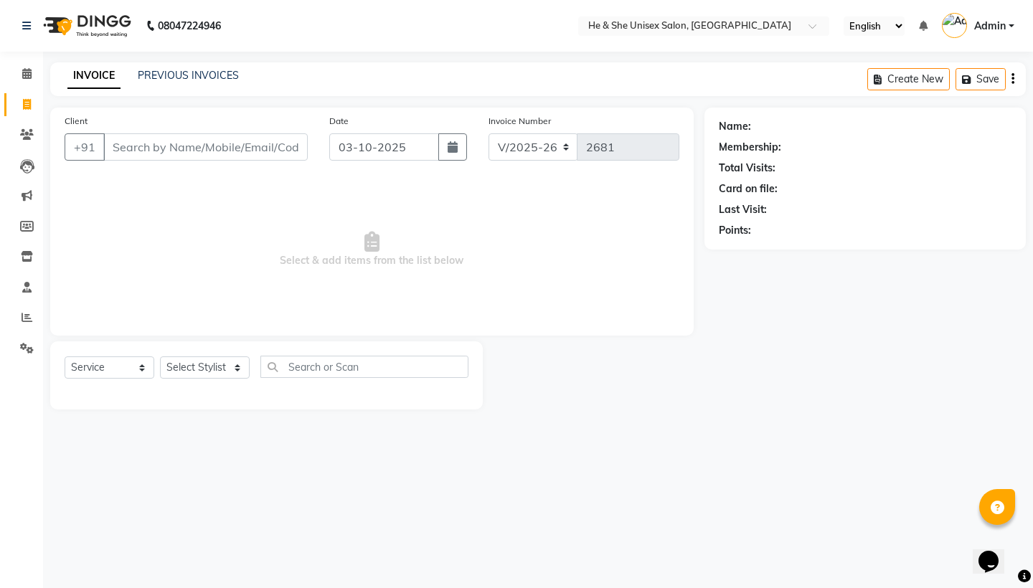
click at [202, 146] on input "Client" at bounding box center [205, 146] width 204 height 27
type input "9754277111"
click at [285, 147] on span "Add Client" at bounding box center [270, 147] width 57 height 14
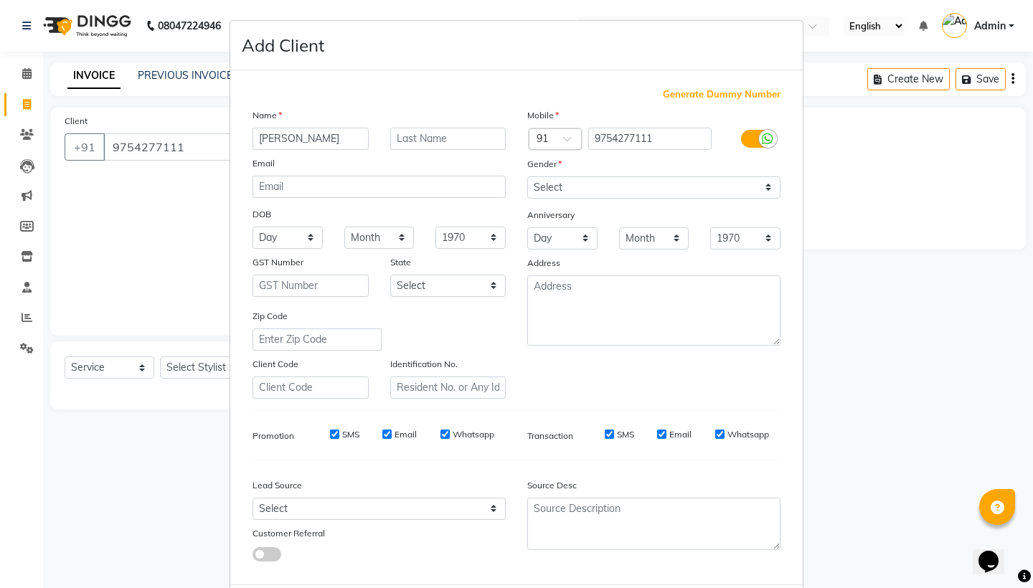
type input "[PERSON_NAME]"
select select "[DEMOGRAPHIC_DATA]"
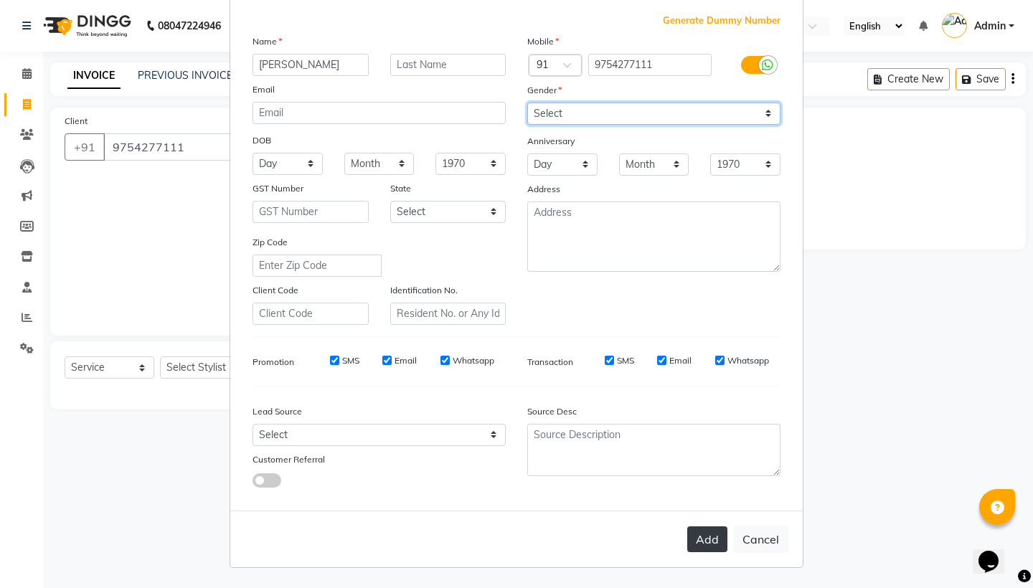
scroll to position [73, 0]
click at [707, 532] on button "Add" at bounding box center [707, 540] width 40 height 26
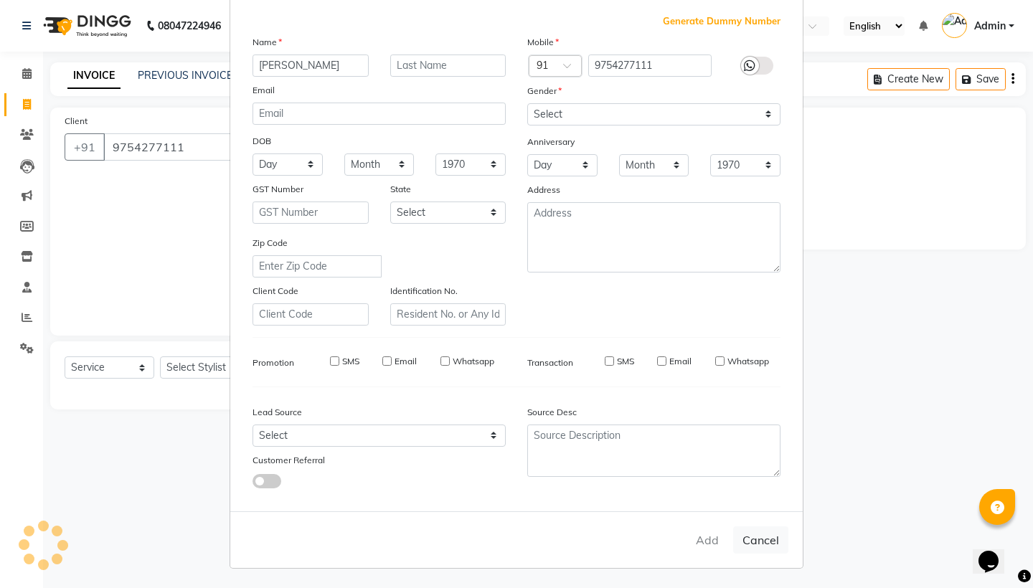
select select
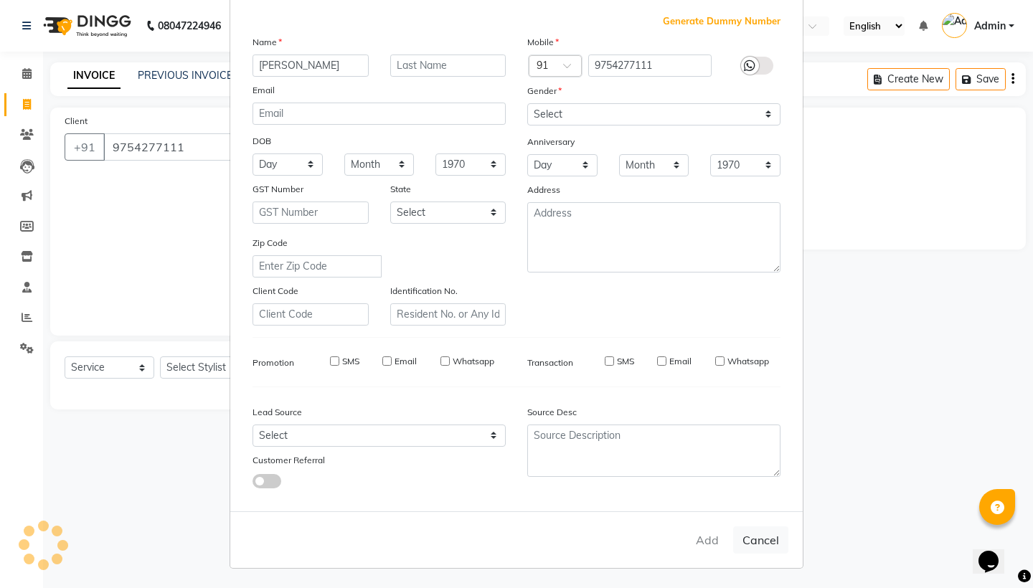
select select
checkbox input "false"
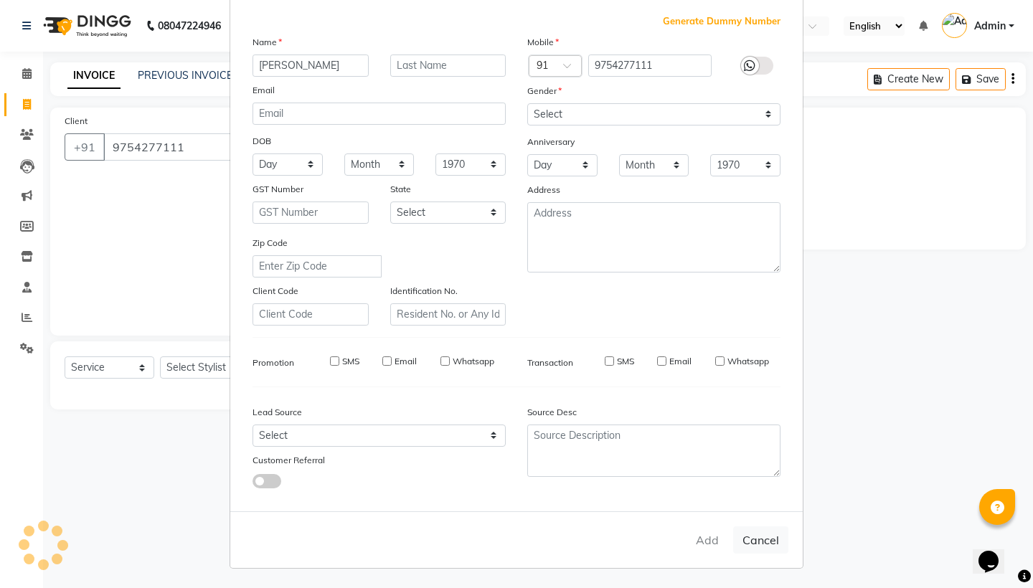
checkbox input "false"
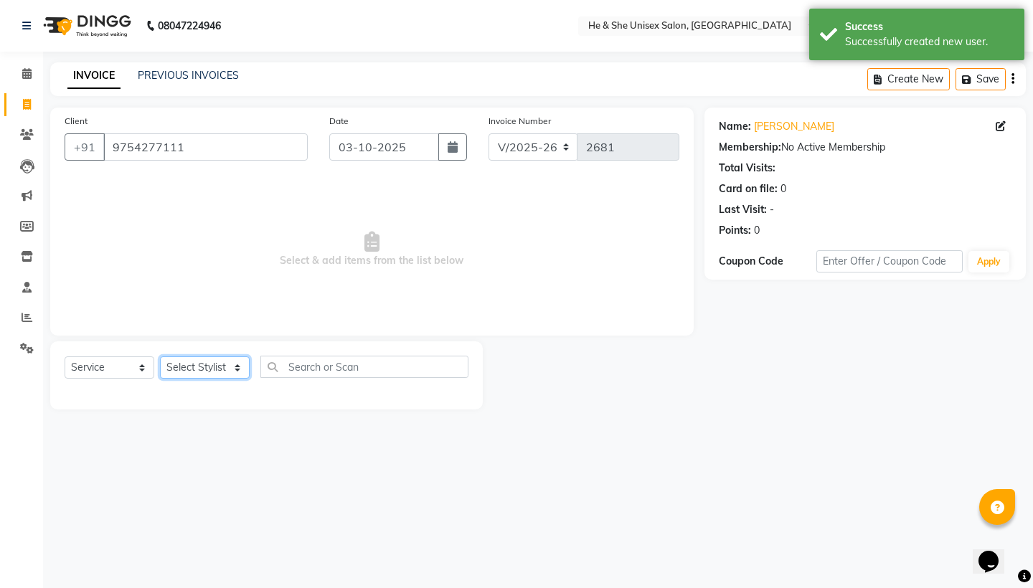
select select "28386"
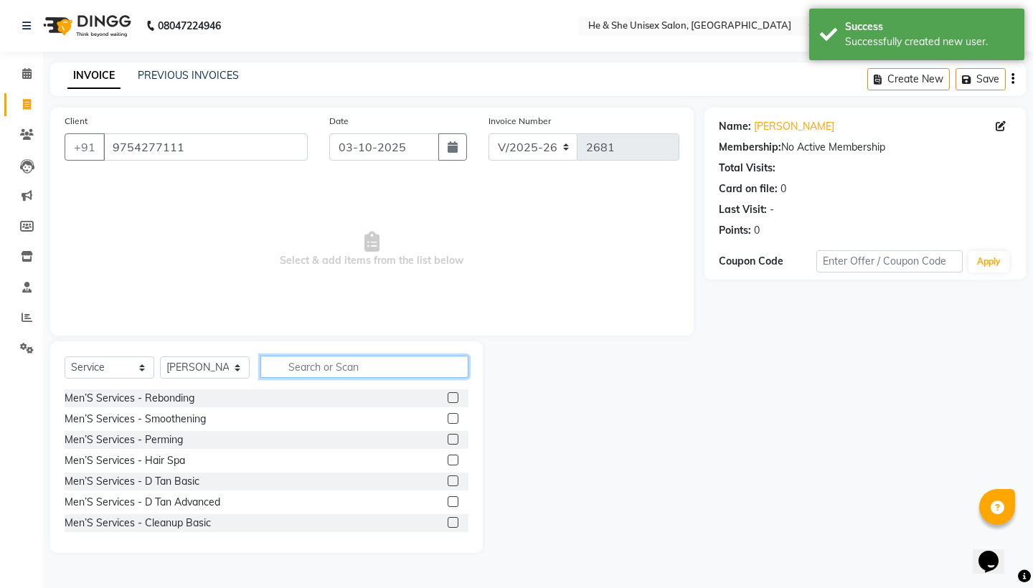
click at [323, 364] on input "text" at bounding box center [364, 367] width 208 height 22
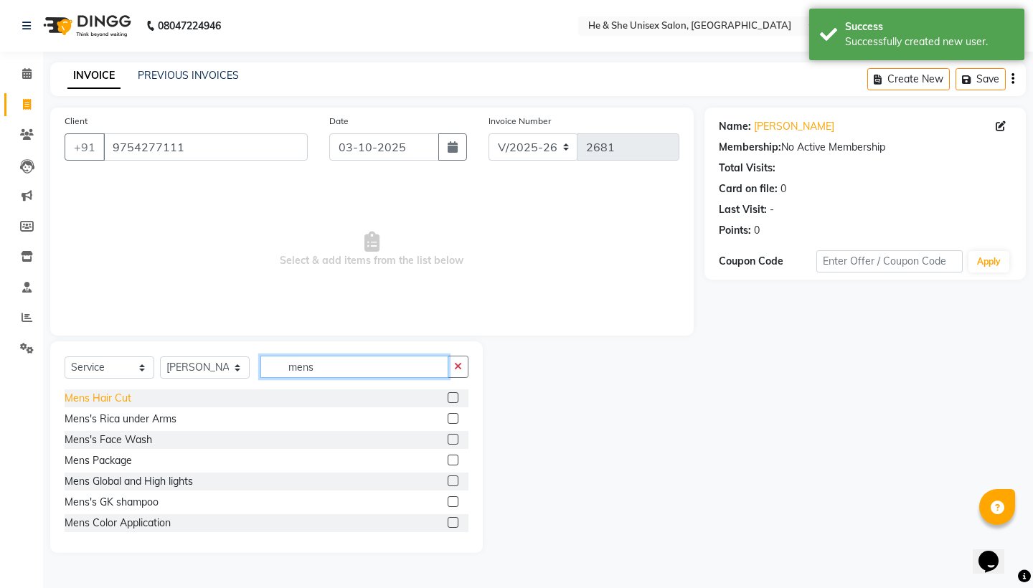
type input "mens"
click at [108, 400] on div "Mens Hair Cut" at bounding box center [98, 398] width 67 height 15
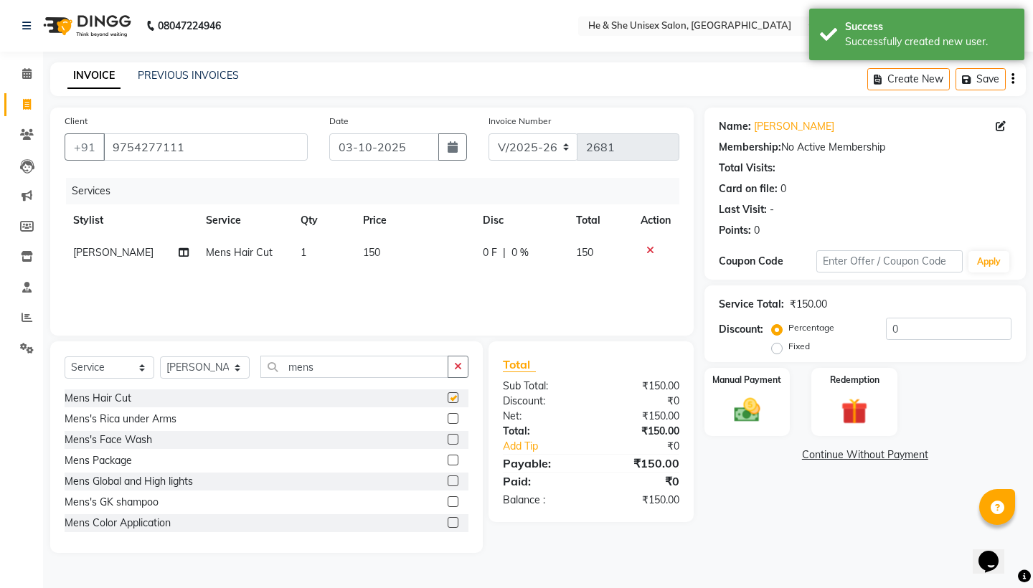
checkbox input "false"
click at [334, 369] on input "mens" at bounding box center [354, 367] width 188 height 22
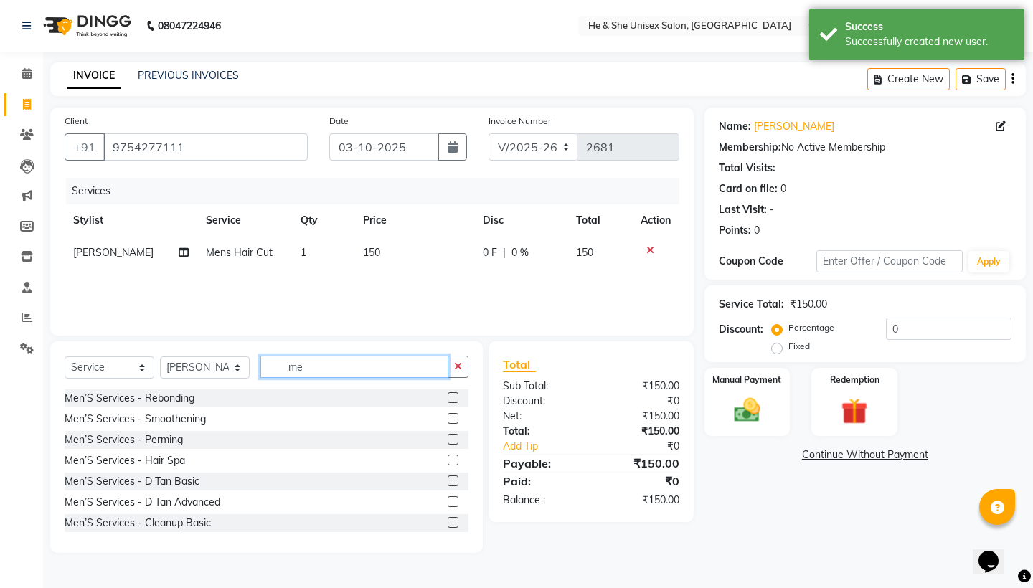
type input "m"
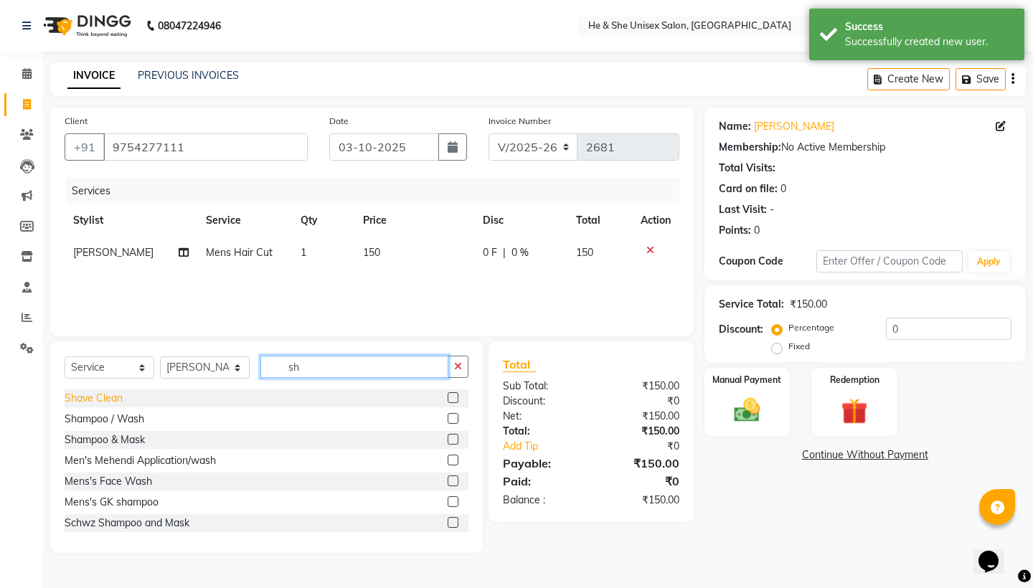
type input "sh"
click at [105, 401] on div "Shave Clean" at bounding box center [94, 398] width 58 height 15
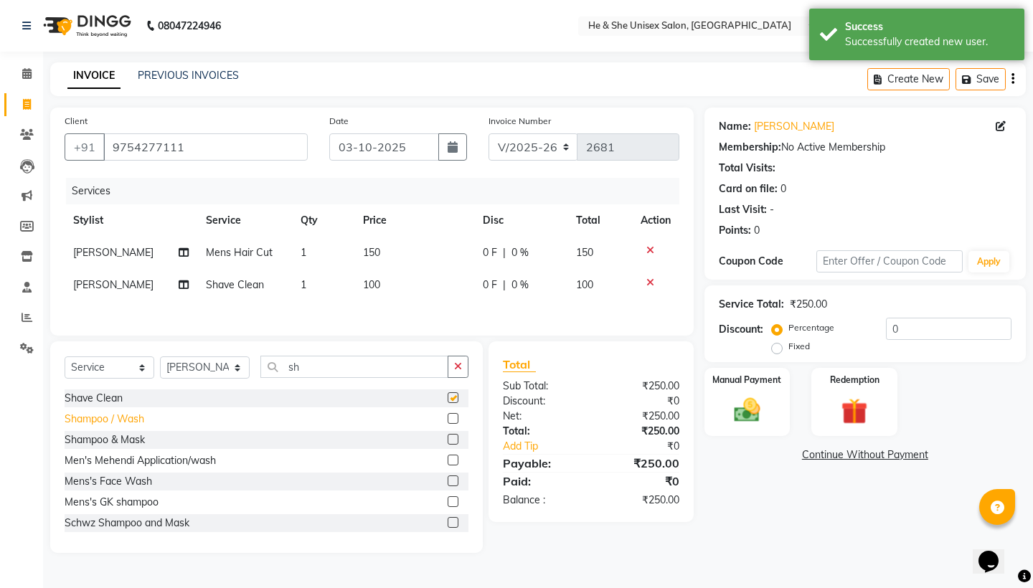
checkbox input "false"
click at [118, 420] on div "Shampoo / Wash" at bounding box center [105, 419] width 80 height 15
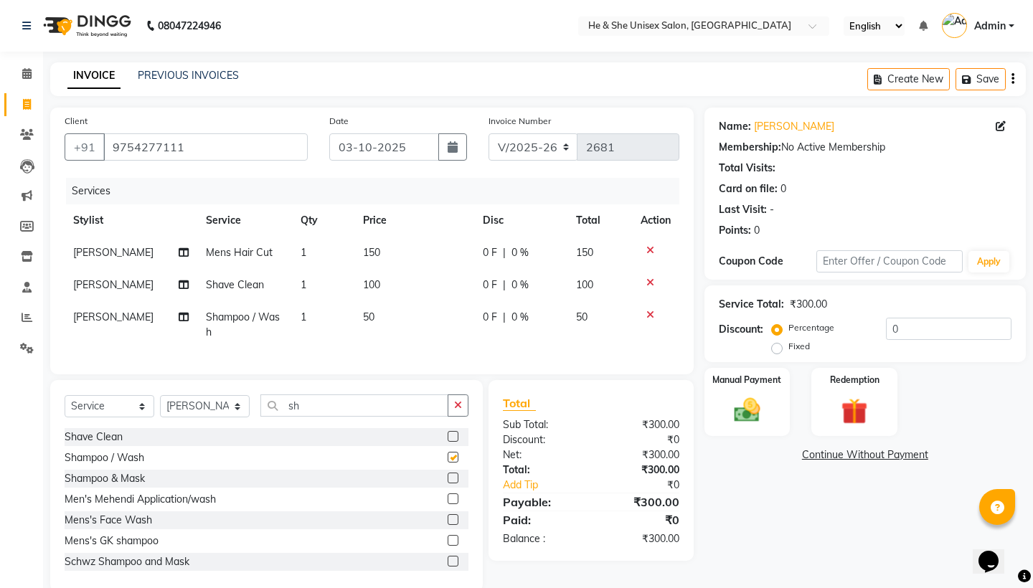
checkbox input "false"
select select "28392"
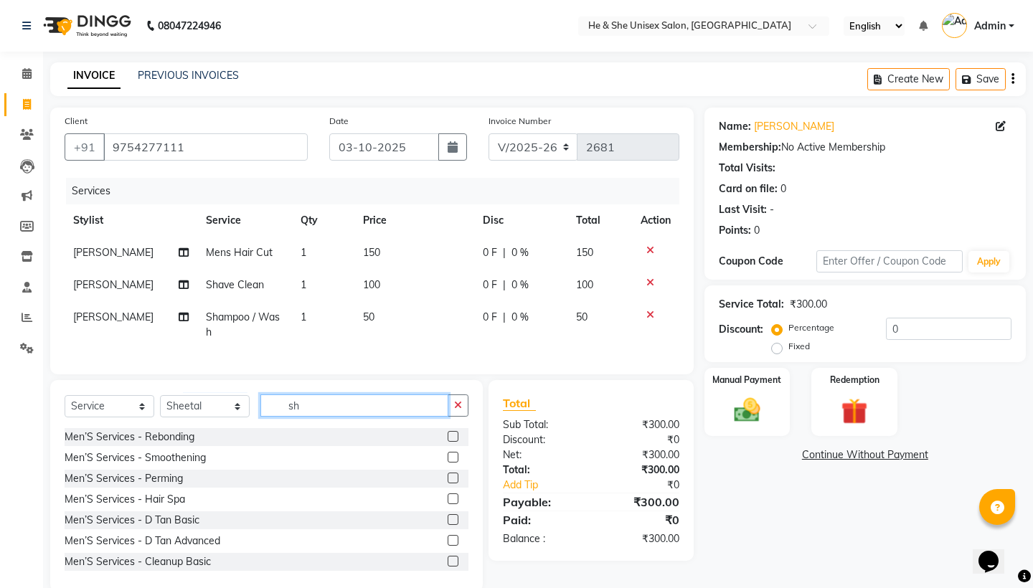
click at [360, 407] on input "sh" at bounding box center [354, 406] width 188 height 22
type input "s"
type input "th"
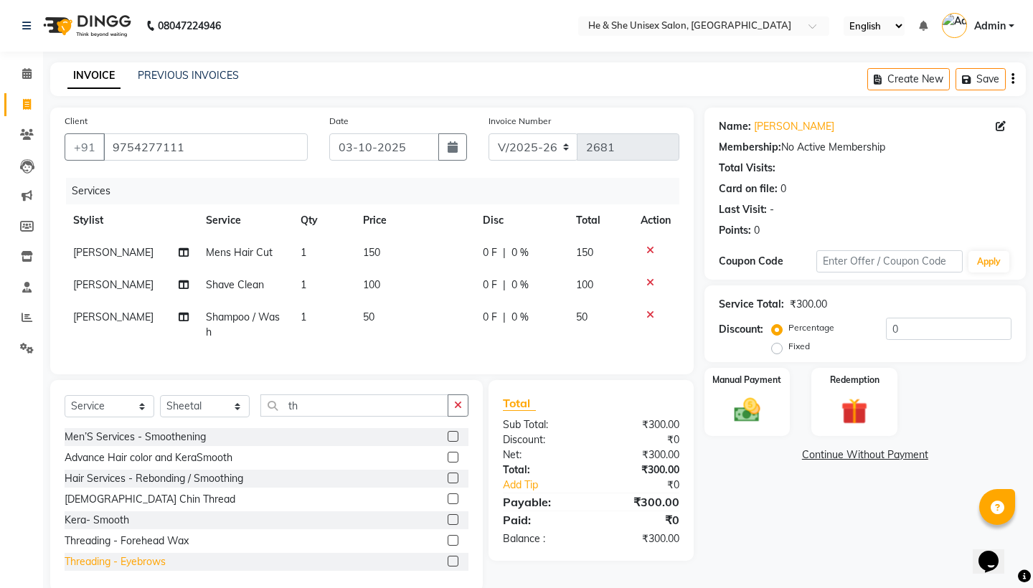
click at [141, 564] on div "Threading - Eyebrows" at bounding box center [115, 561] width 101 height 15
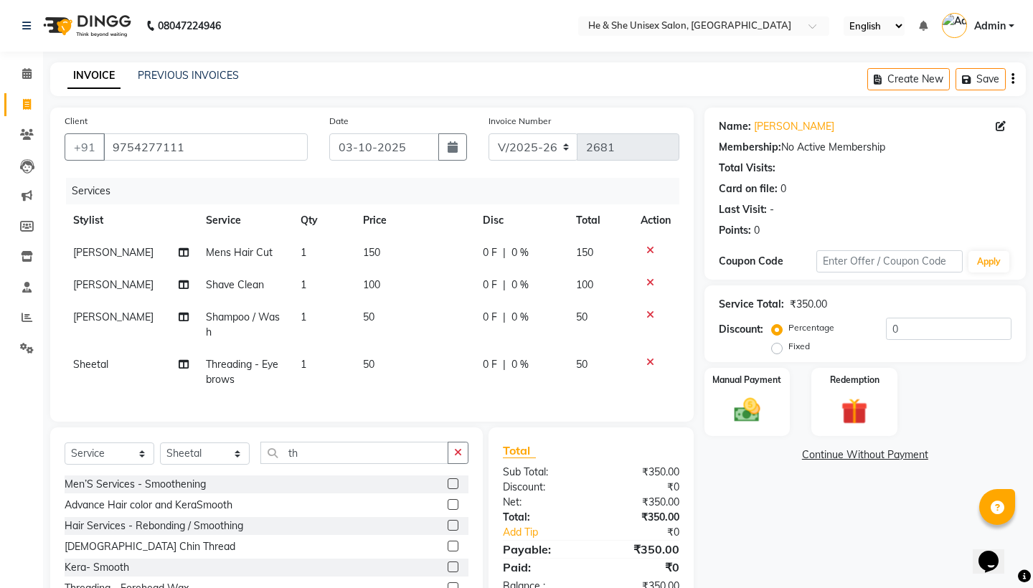
checkbox input "false"
click at [748, 416] on img at bounding box center [746, 411] width 44 height 32
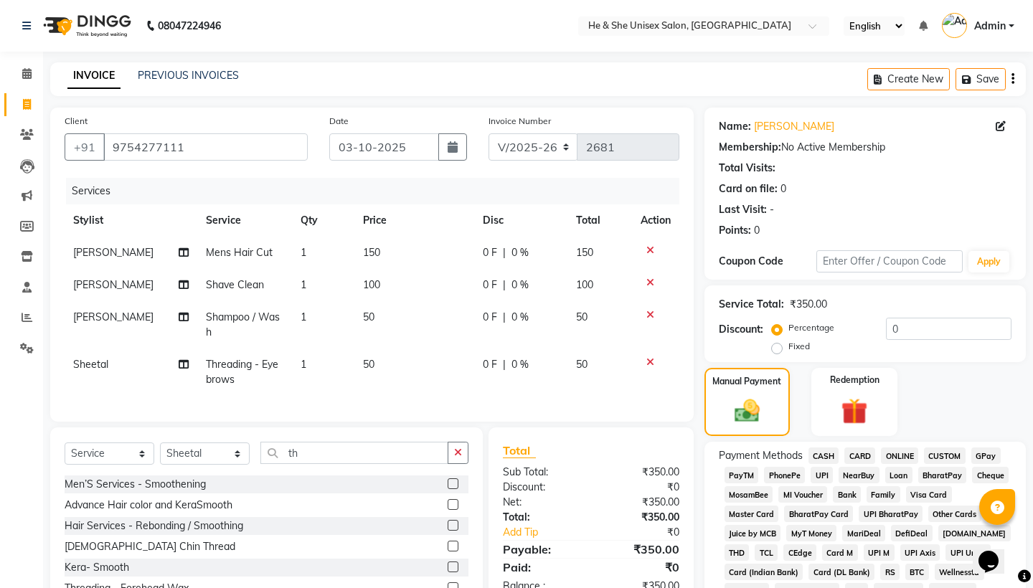
click at [822, 456] on span "CASH" at bounding box center [823, 456] width 31 height 16
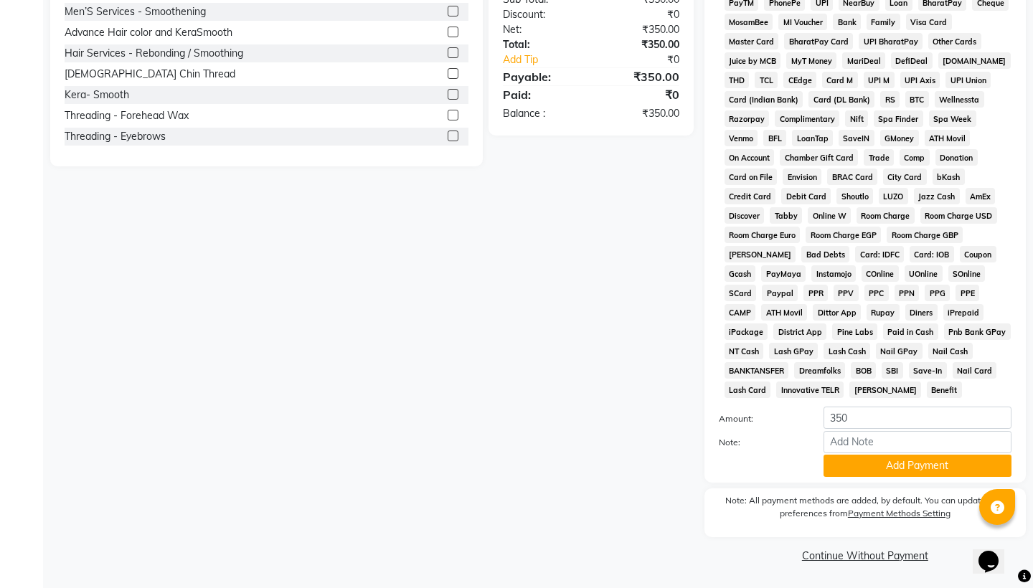
scroll to position [472, 0]
click at [881, 472] on button "Add Payment" at bounding box center [917, 466] width 188 height 22
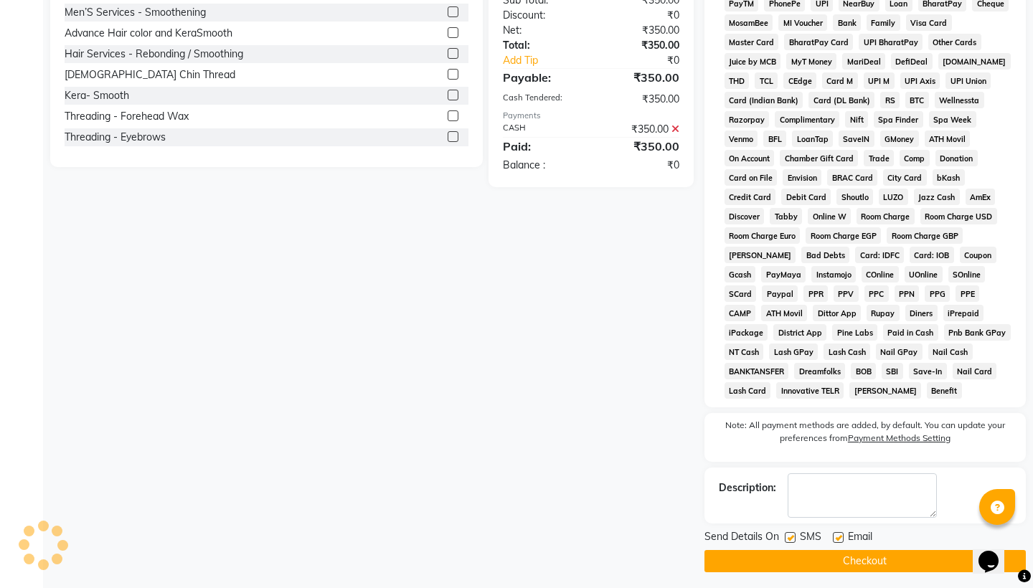
scroll to position [478, 0]
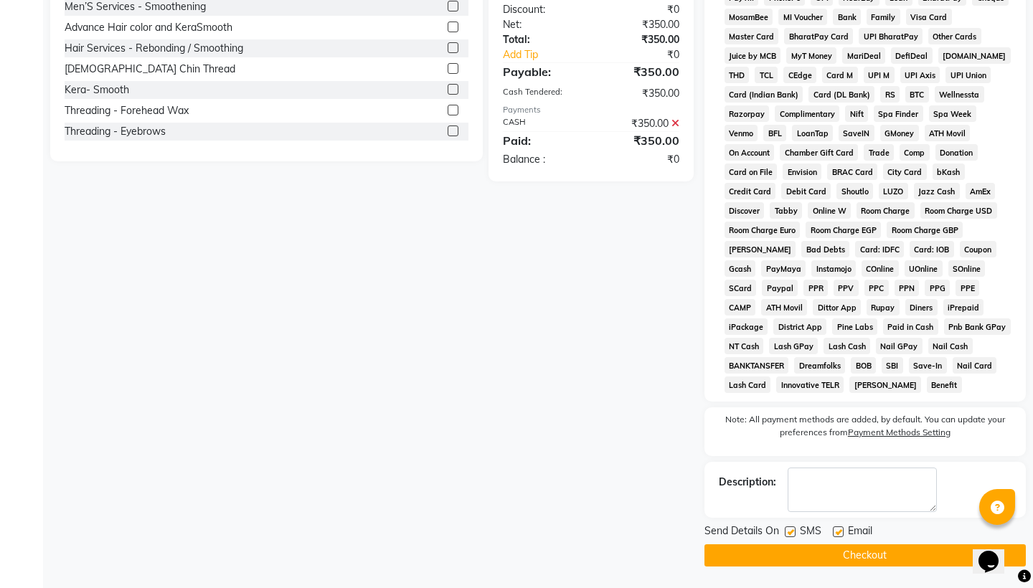
click at [856, 563] on button "Checkout" at bounding box center [864, 555] width 321 height 22
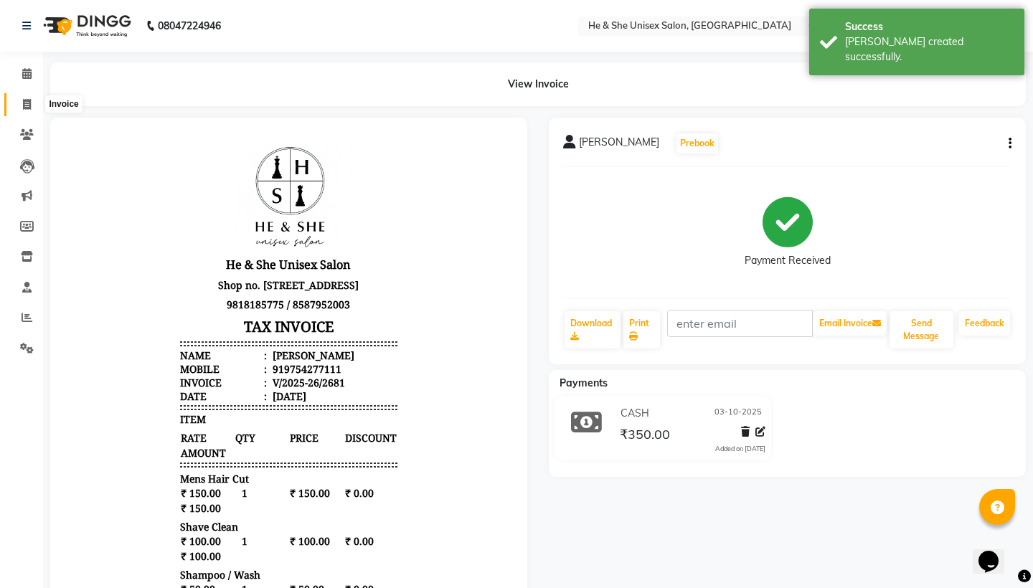
click at [27, 106] on icon at bounding box center [27, 104] width 8 height 11
select select "service"
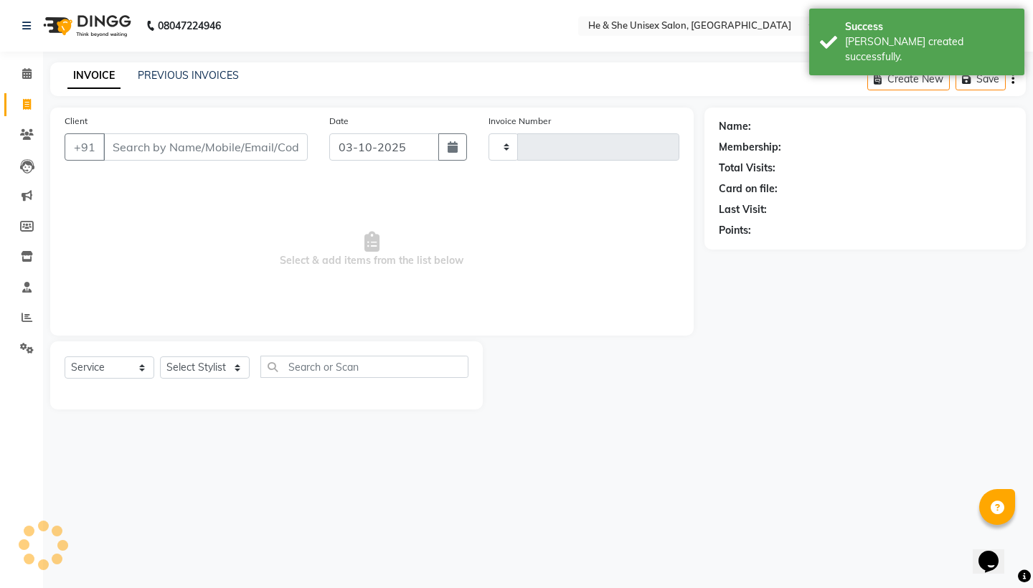
type input "2682"
select select "4745"
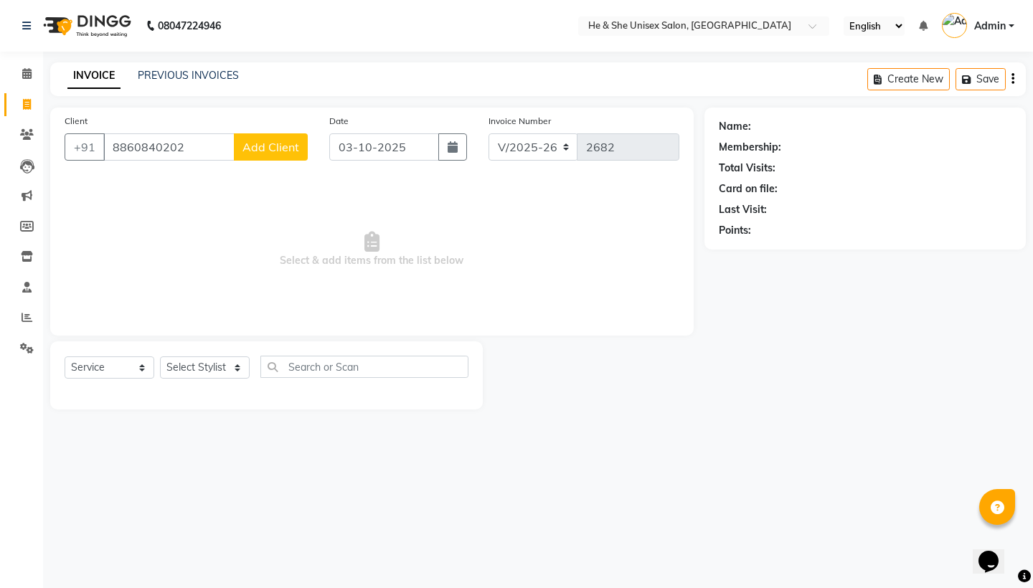
type input "8860840202"
click at [286, 153] on span "Add Client" at bounding box center [270, 147] width 57 height 14
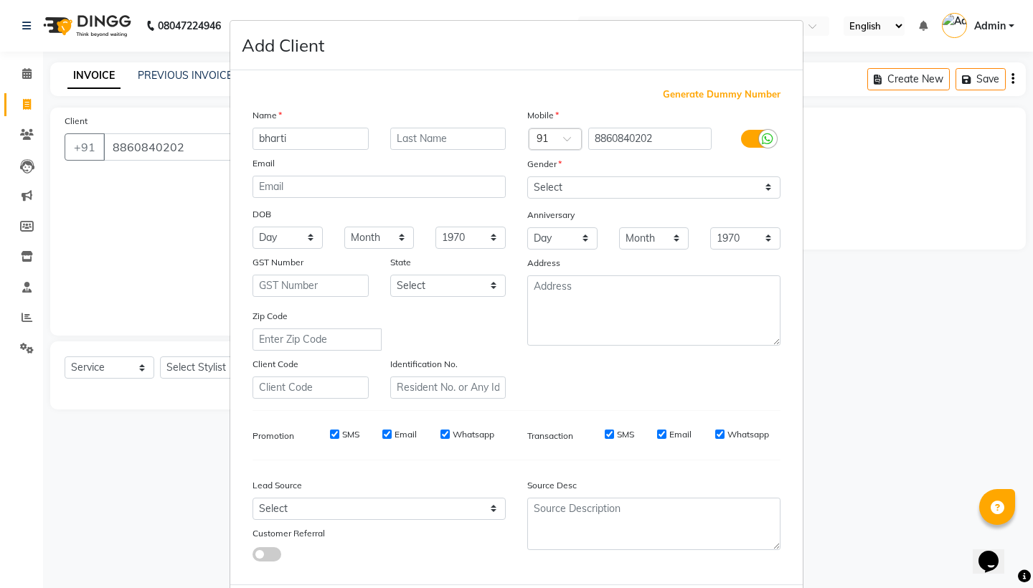
type input "bharti"
select select "[DEMOGRAPHIC_DATA]"
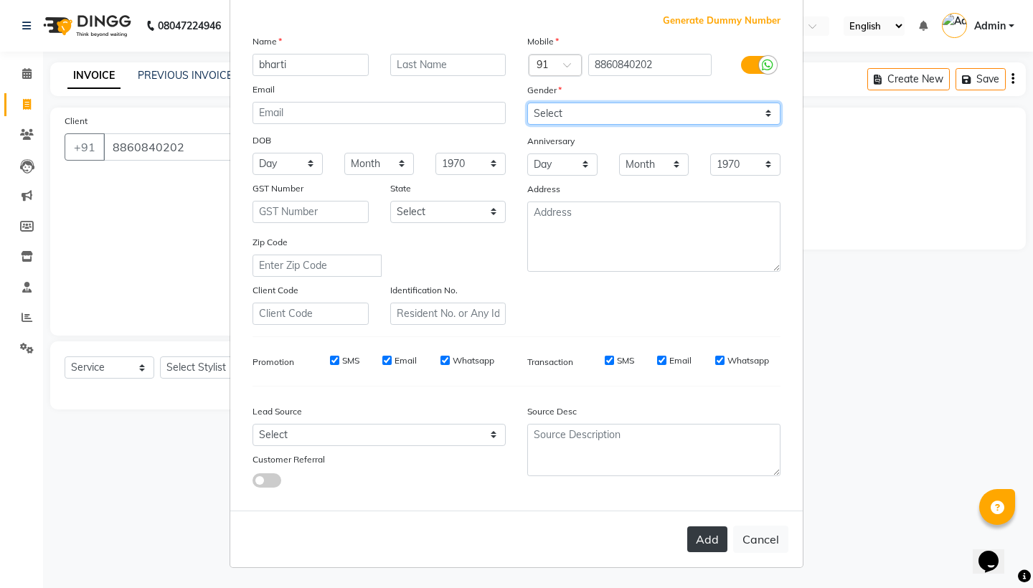
scroll to position [73, 0]
click at [698, 545] on button "Add" at bounding box center [707, 540] width 40 height 26
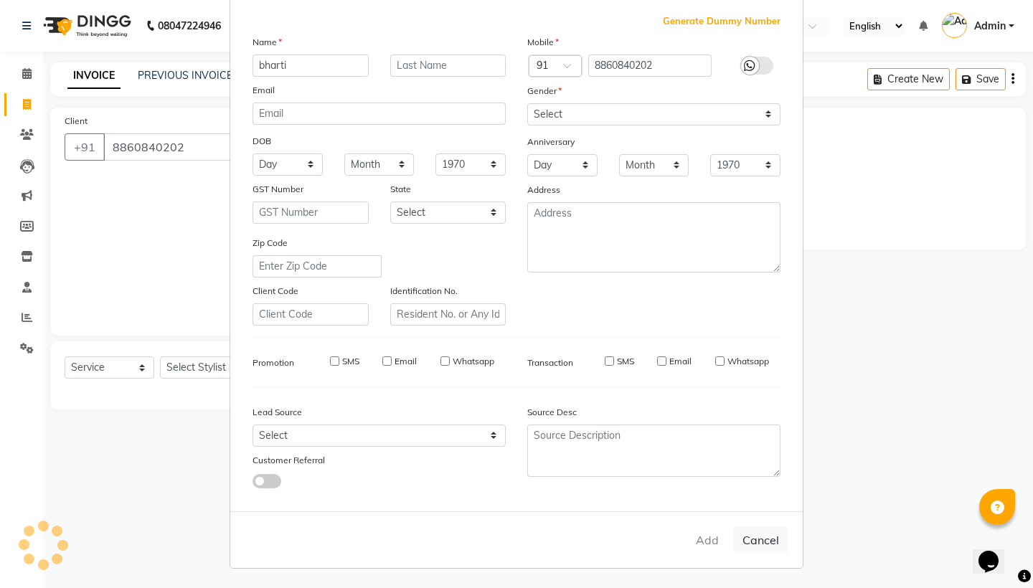
select select
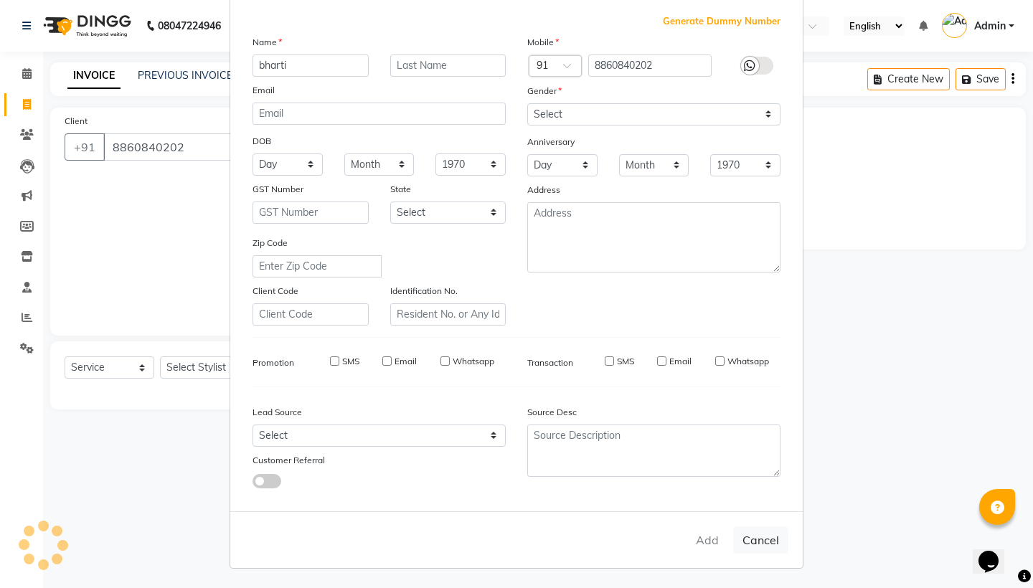
select select
checkbox input "false"
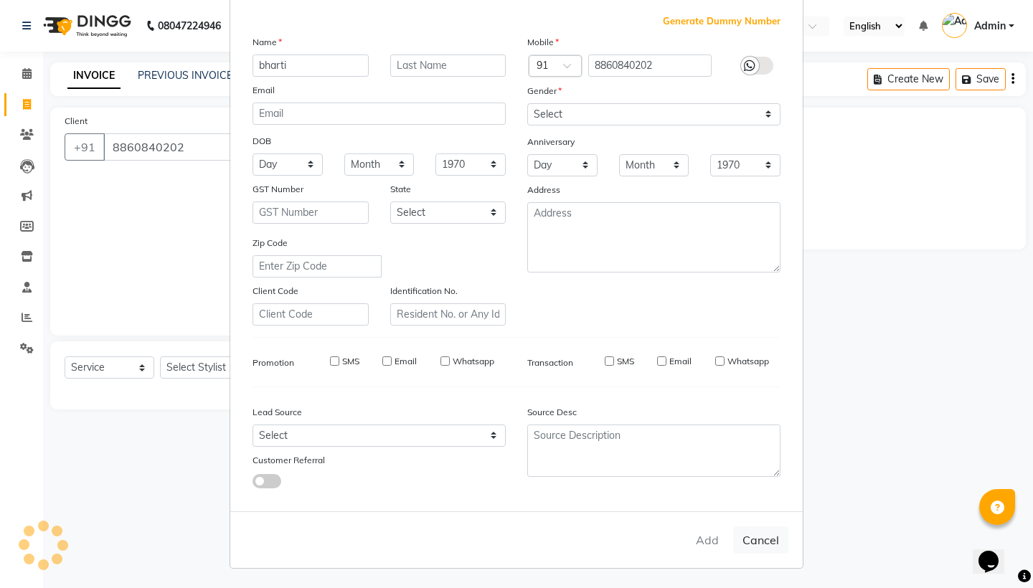
checkbox input "false"
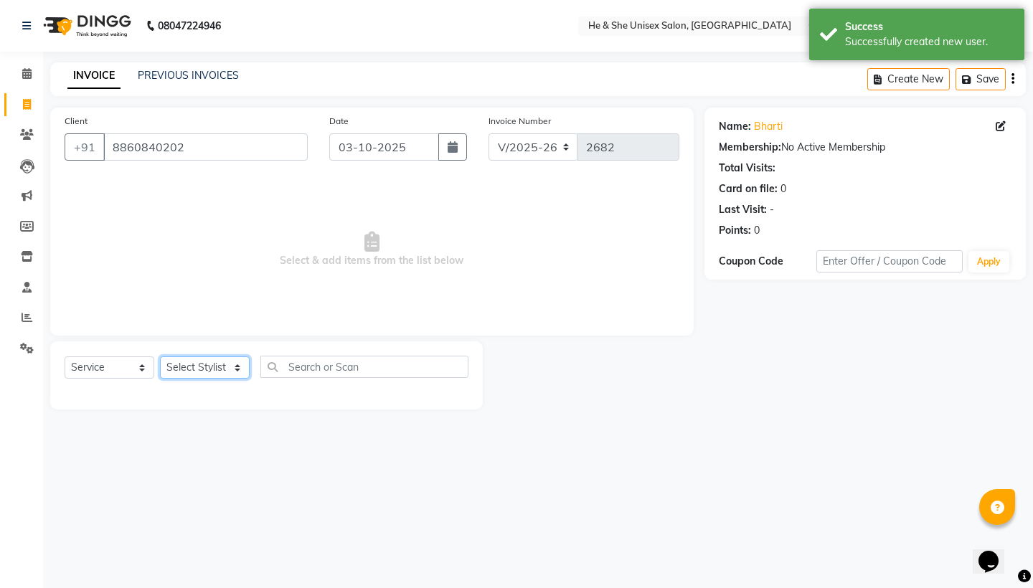
select select "28392"
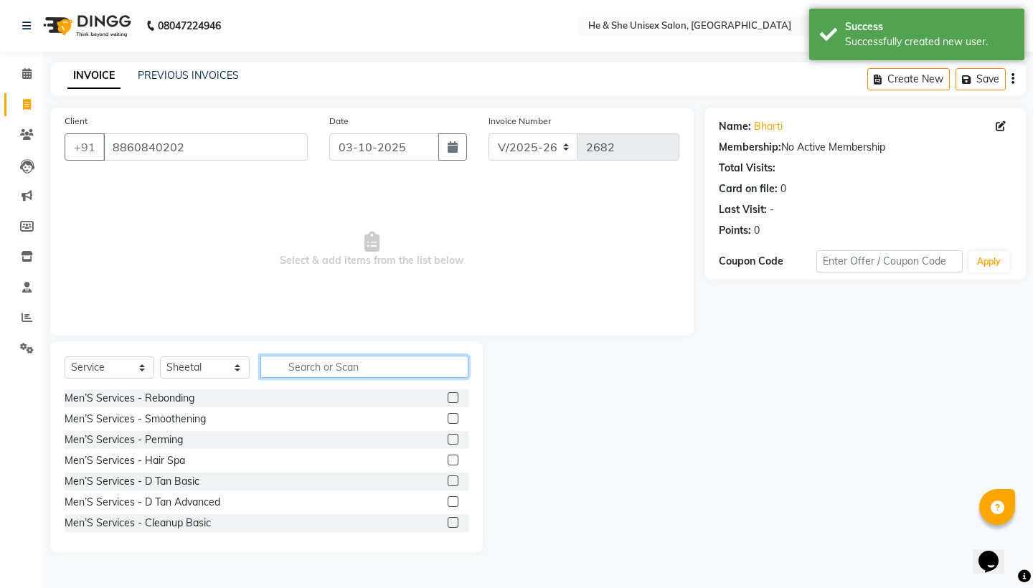
click at [320, 367] on input "text" at bounding box center [364, 367] width 208 height 22
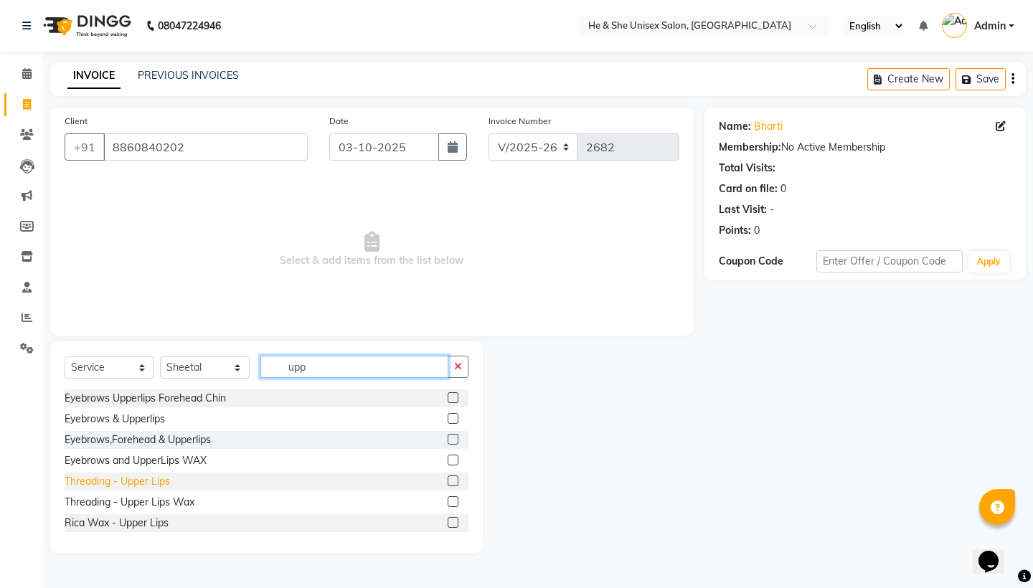
type input "upp"
click at [149, 478] on div "Threading - Upper Lips" at bounding box center [117, 481] width 105 height 15
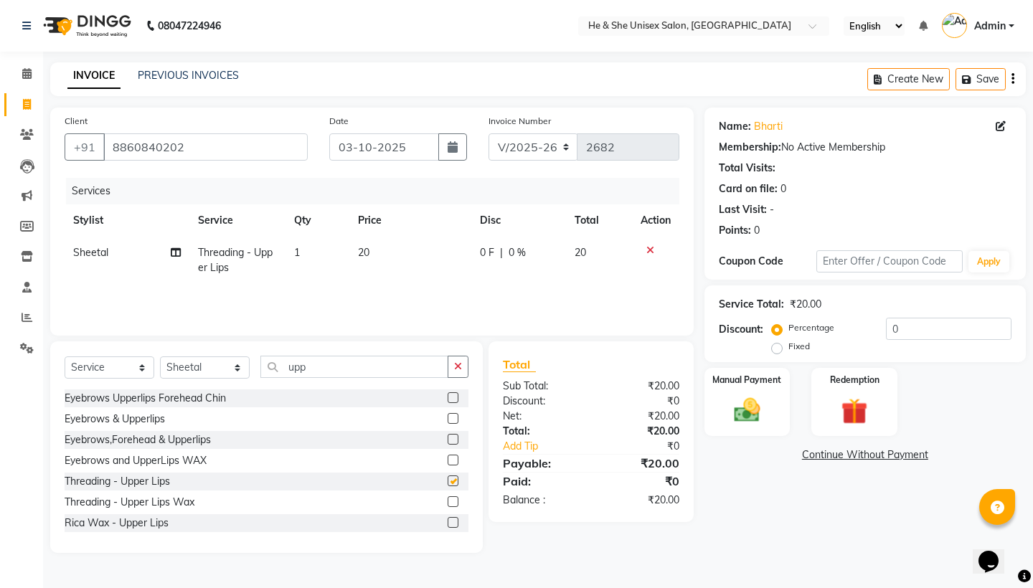
checkbox input "false"
click at [765, 434] on div "Manual Payment" at bounding box center [746, 402] width 89 height 71
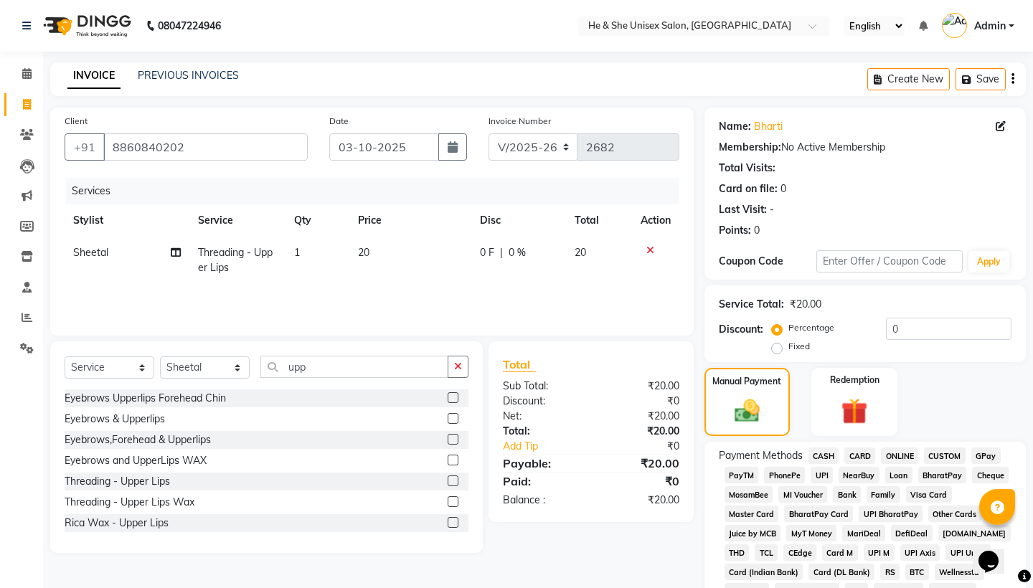
click at [819, 476] on span "UPI" at bounding box center [822, 475] width 22 height 16
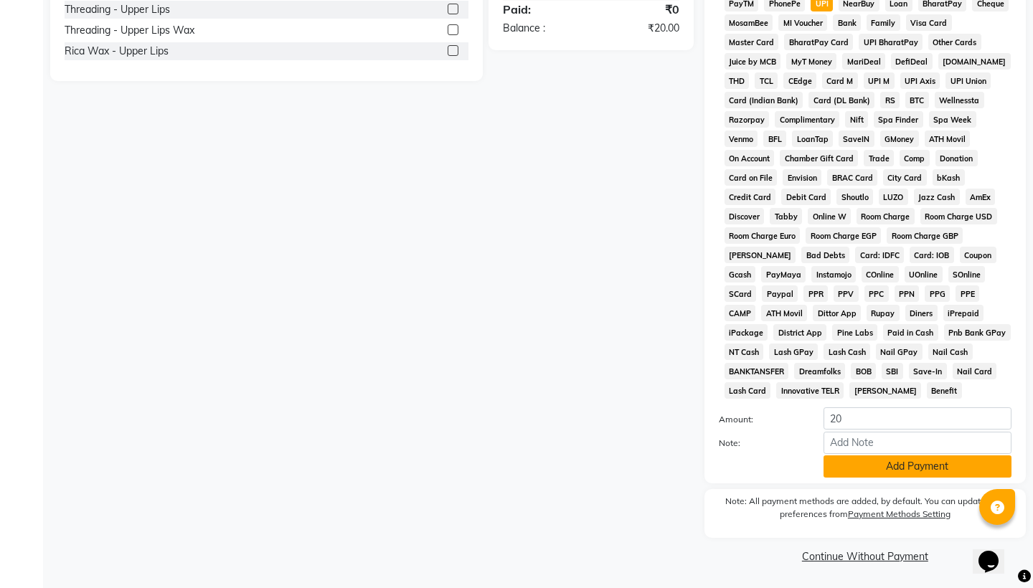
click at [865, 475] on button "Add Payment" at bounding box center [917, 466] width 188 height 22
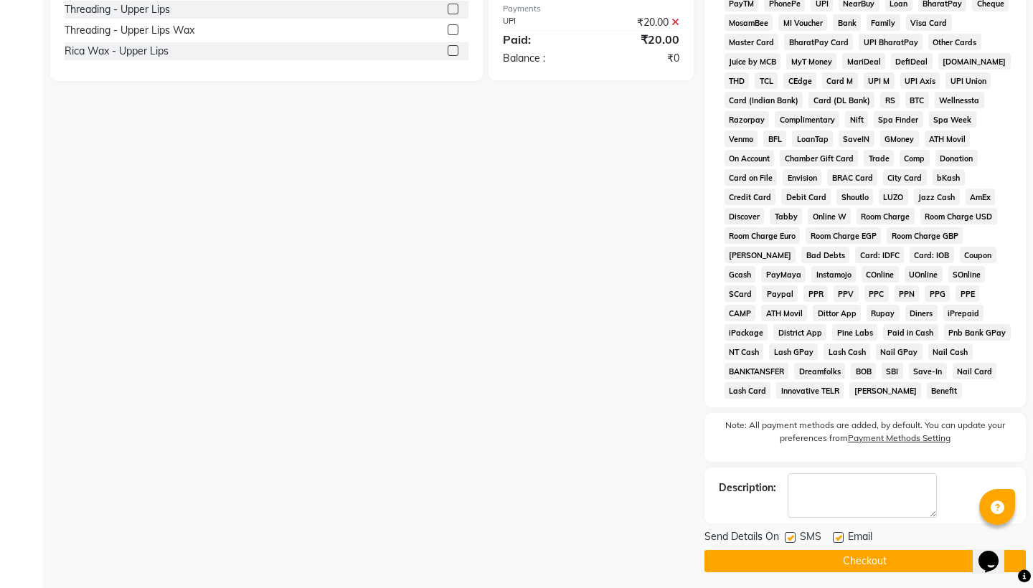
scroll to position [478, 0]
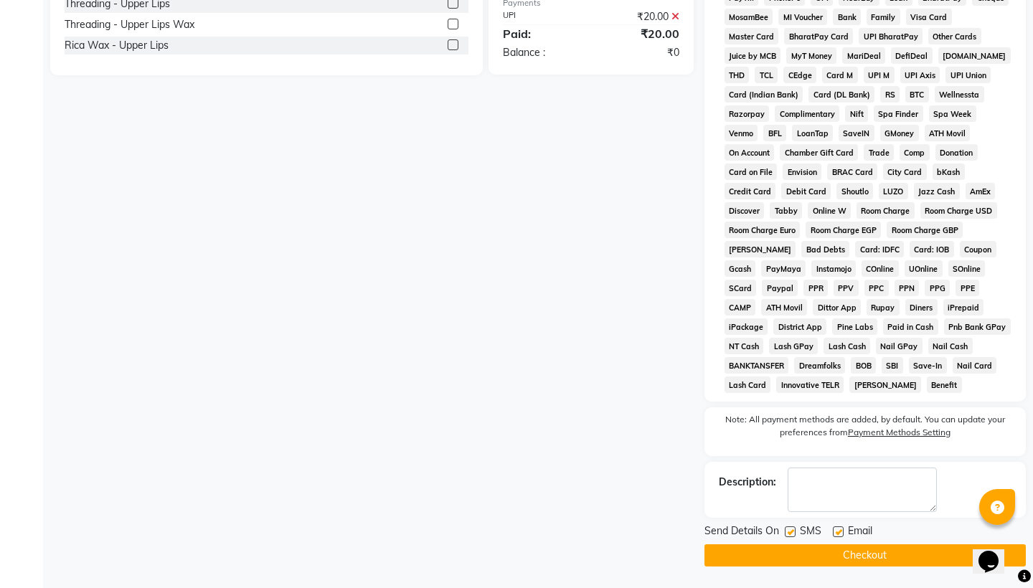
click at [864, 555] on button "Checkout" at bounding box center [864, 555] width 321 height 22
